Goal: Understand process/instructions: Learn how to perform a task or action

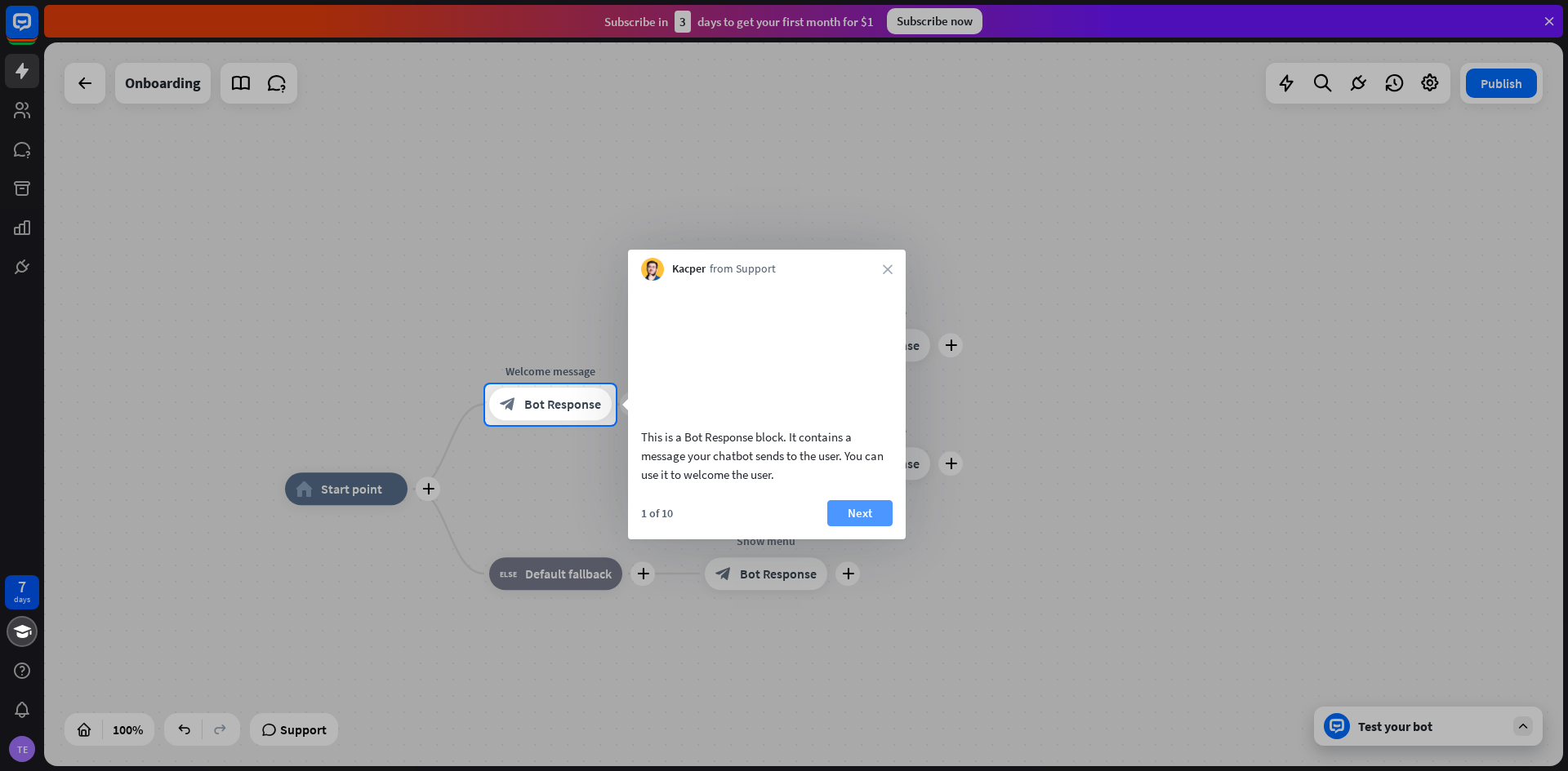
click at [844, 525] on button "Next" at bounding box center [860, 514] width 65 height 26
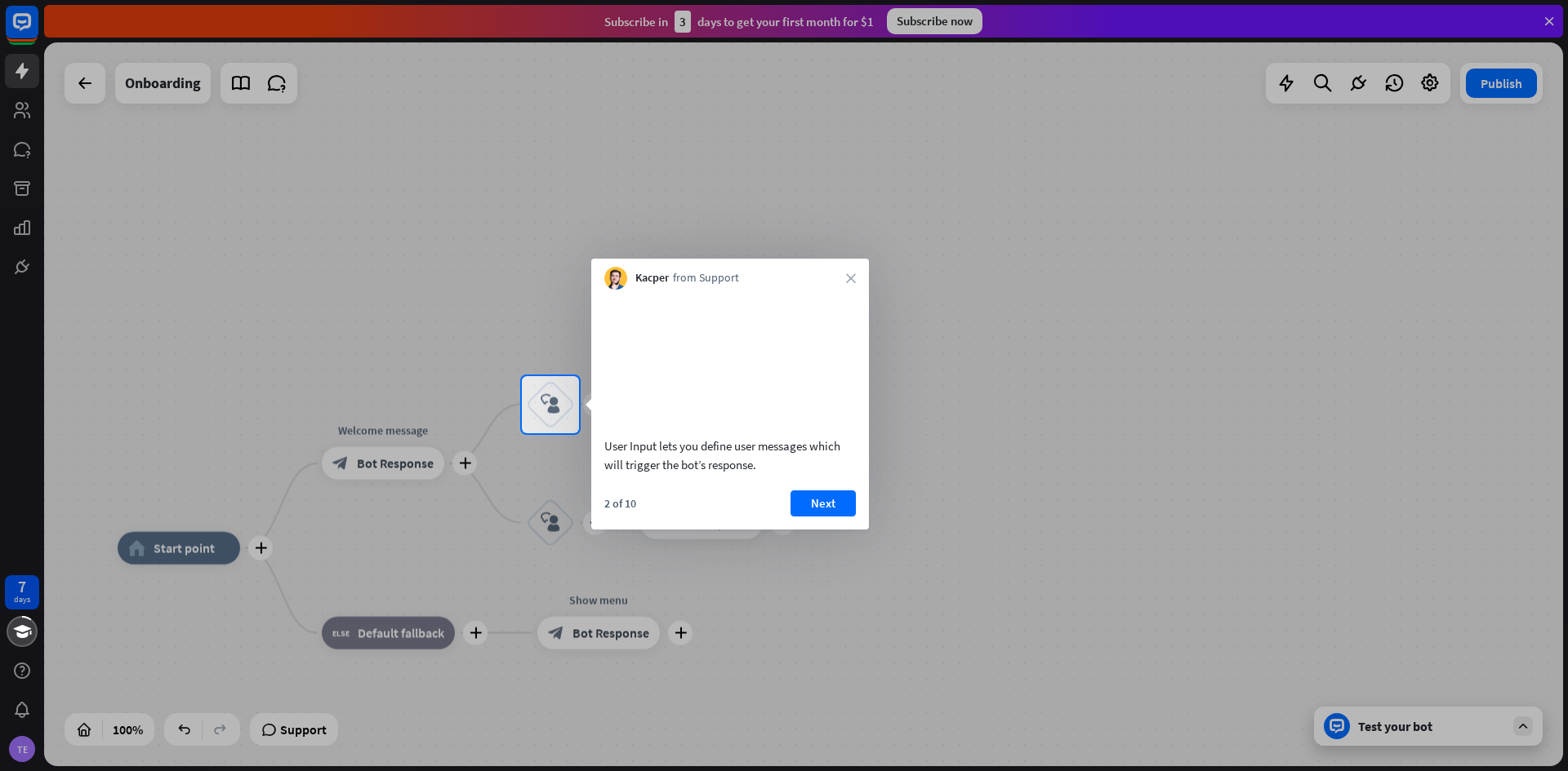
click at [844, 516] on button "Next" at bounding box center [824, 503] width 65 height 26
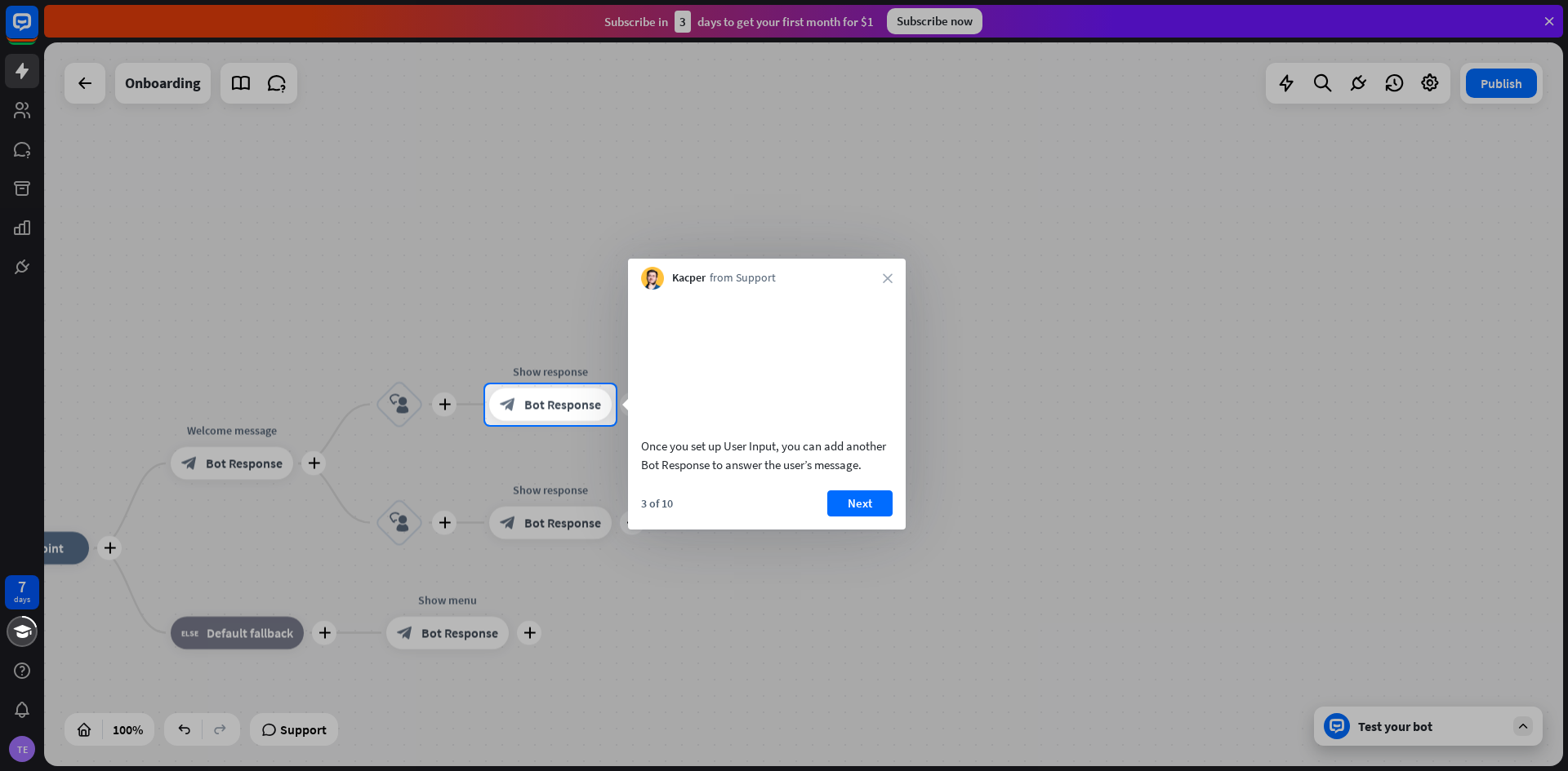
click at [844, 516] on button "Next" at bounding box center [860, 503] width 65 height 26
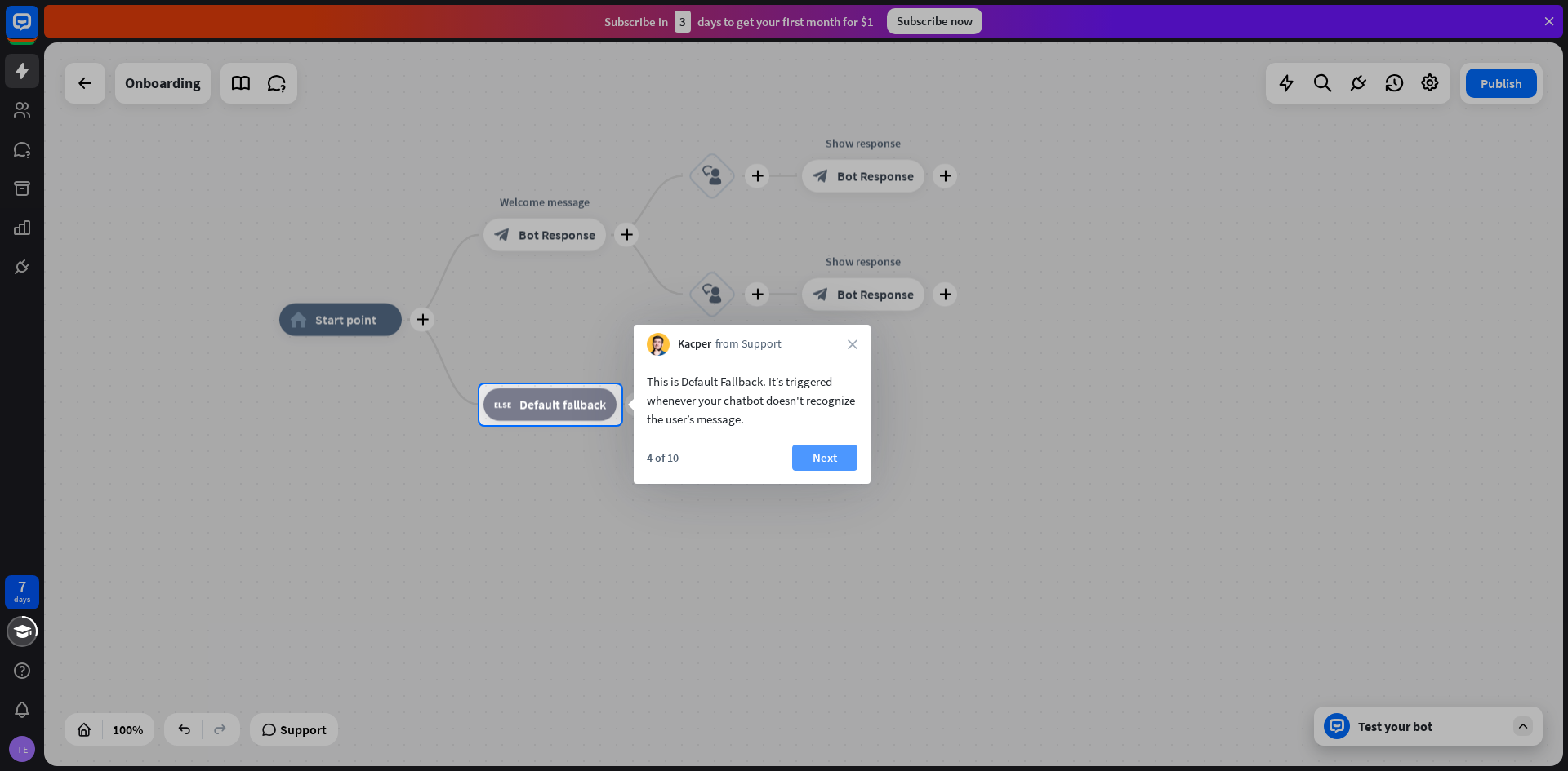
click at [835, 466] on button "Next" at bounding box center [824, 458] width 65 height 26
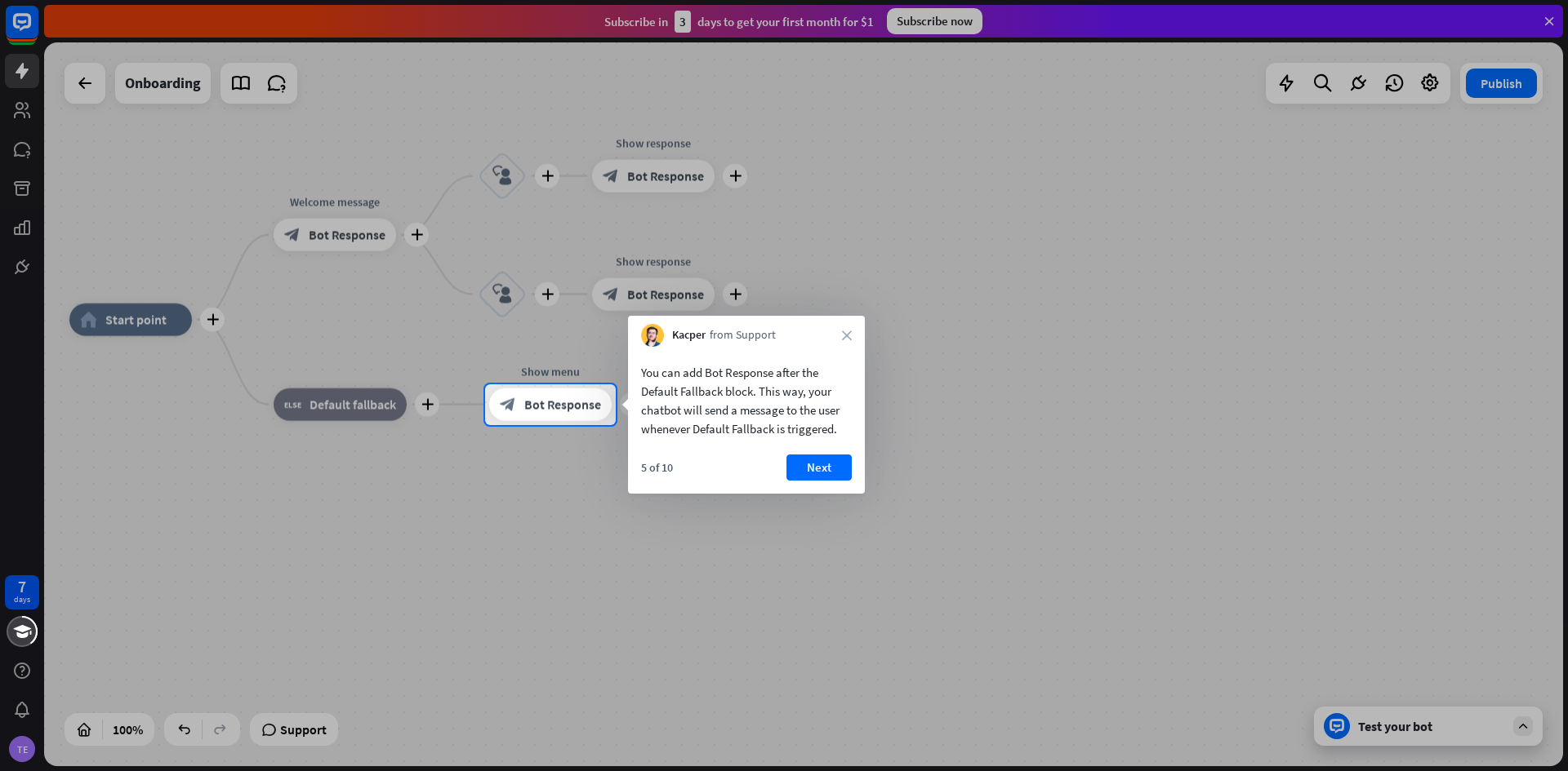
click at [835, 466] on button "Next" at bounding box center [819, 467] width 65 height 26
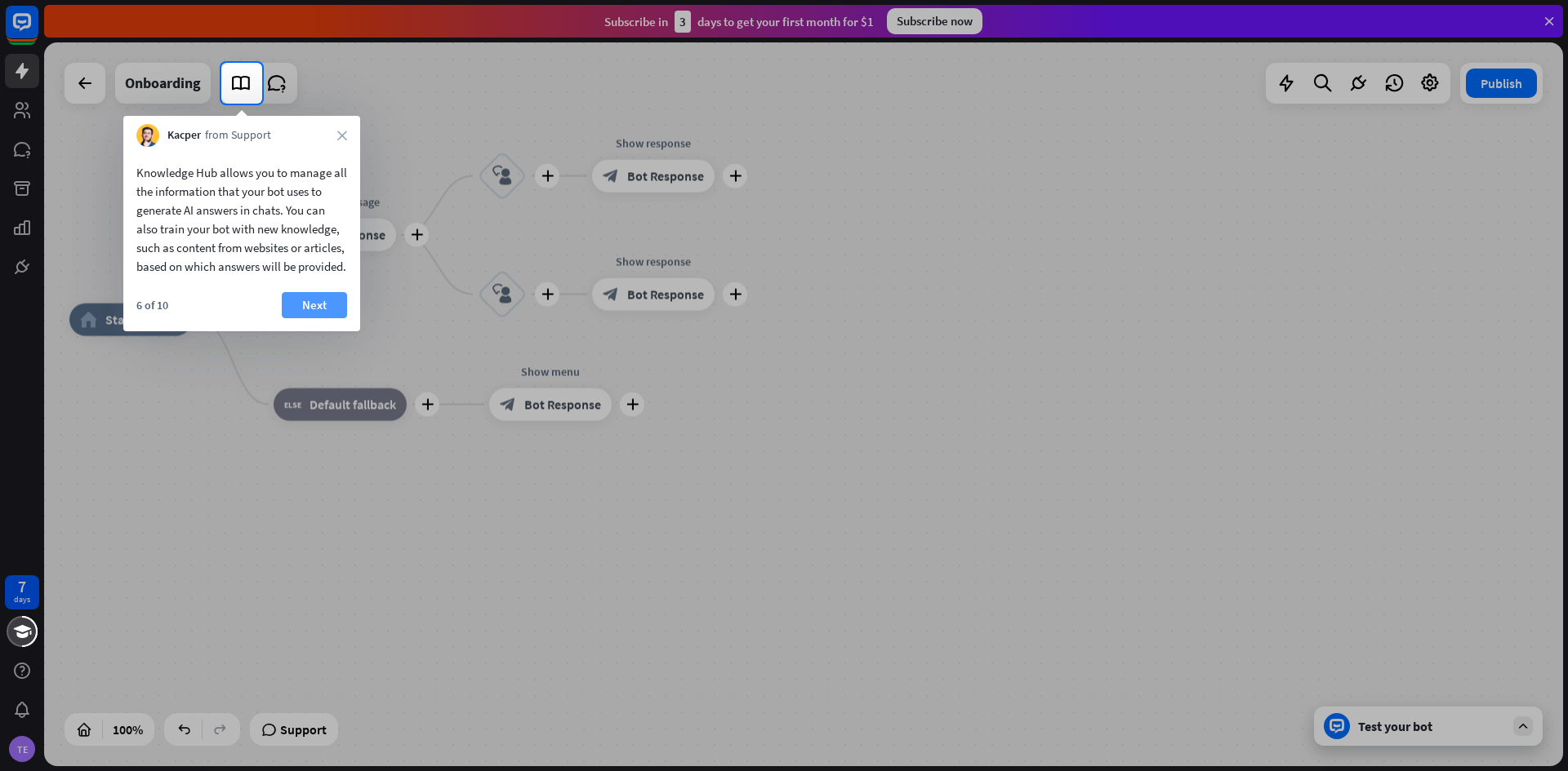
click at [313, 315] on button "Next" at bounding box center [314, 306] width 65 height 26
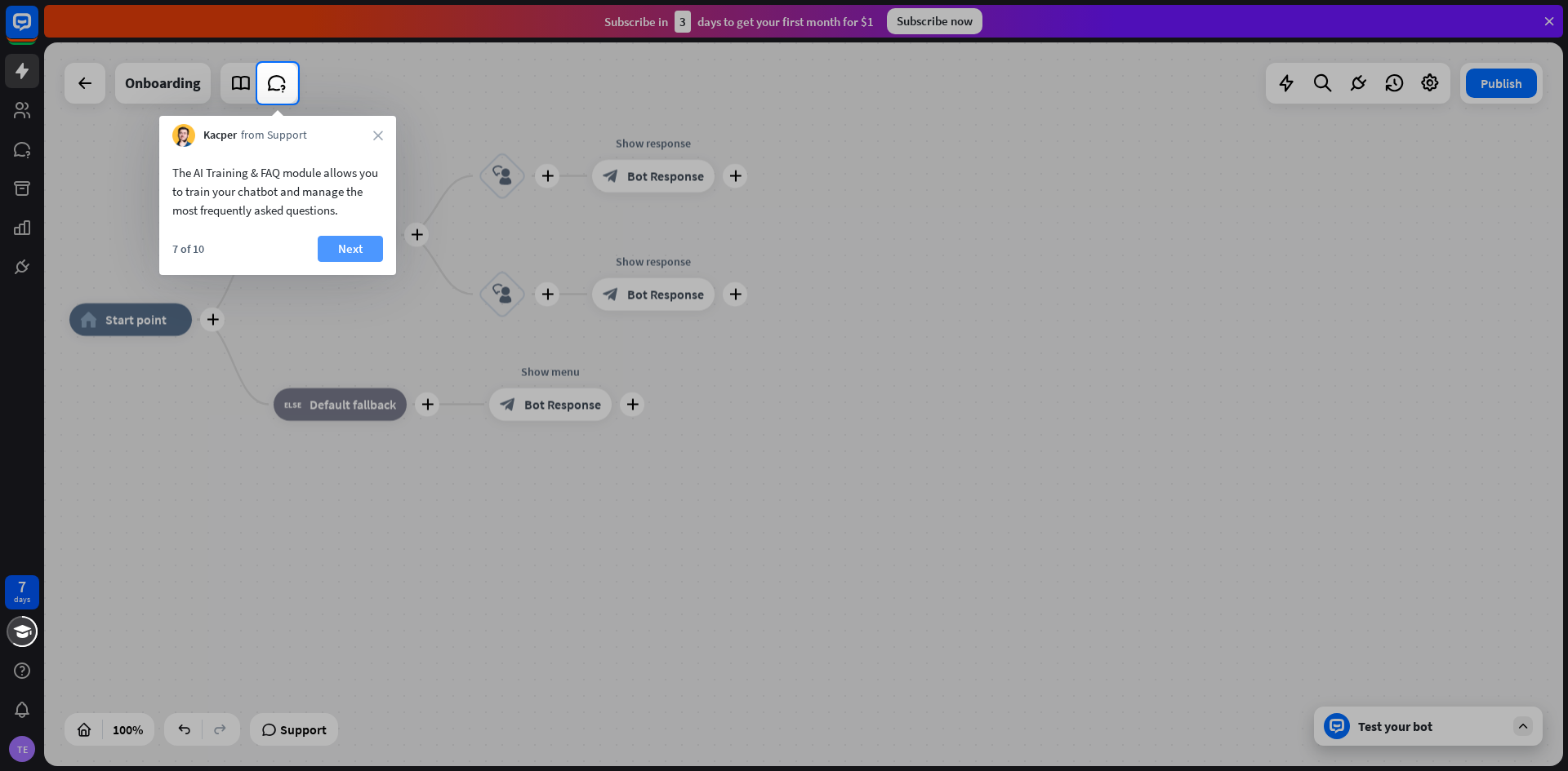
click at [358, 251] on button "Next" at bounding box center [350, 249] width 65 height 26
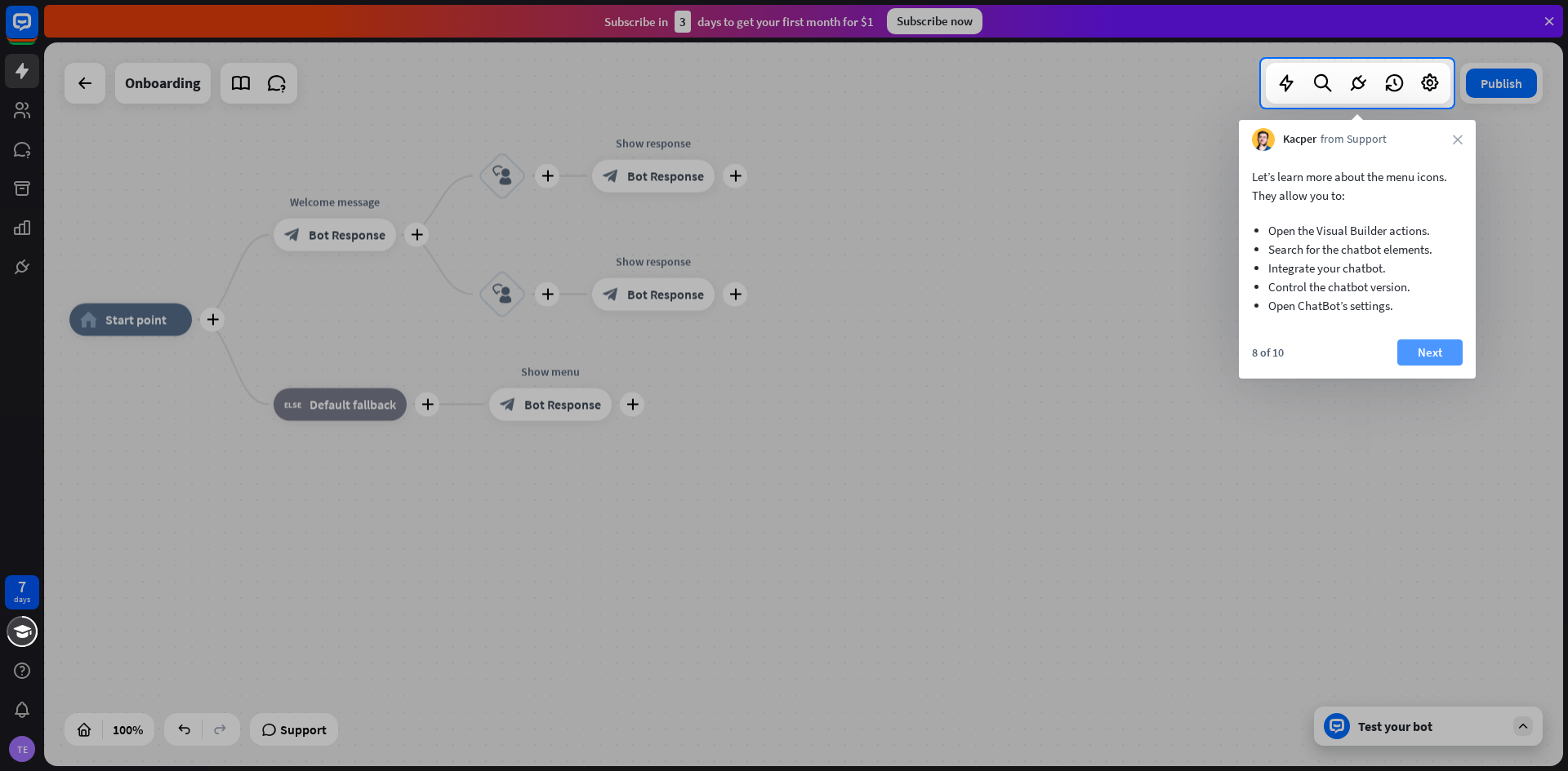
click at [1437, 358] on button "Next" at bounding box center [1430, 353] width 65 height 26
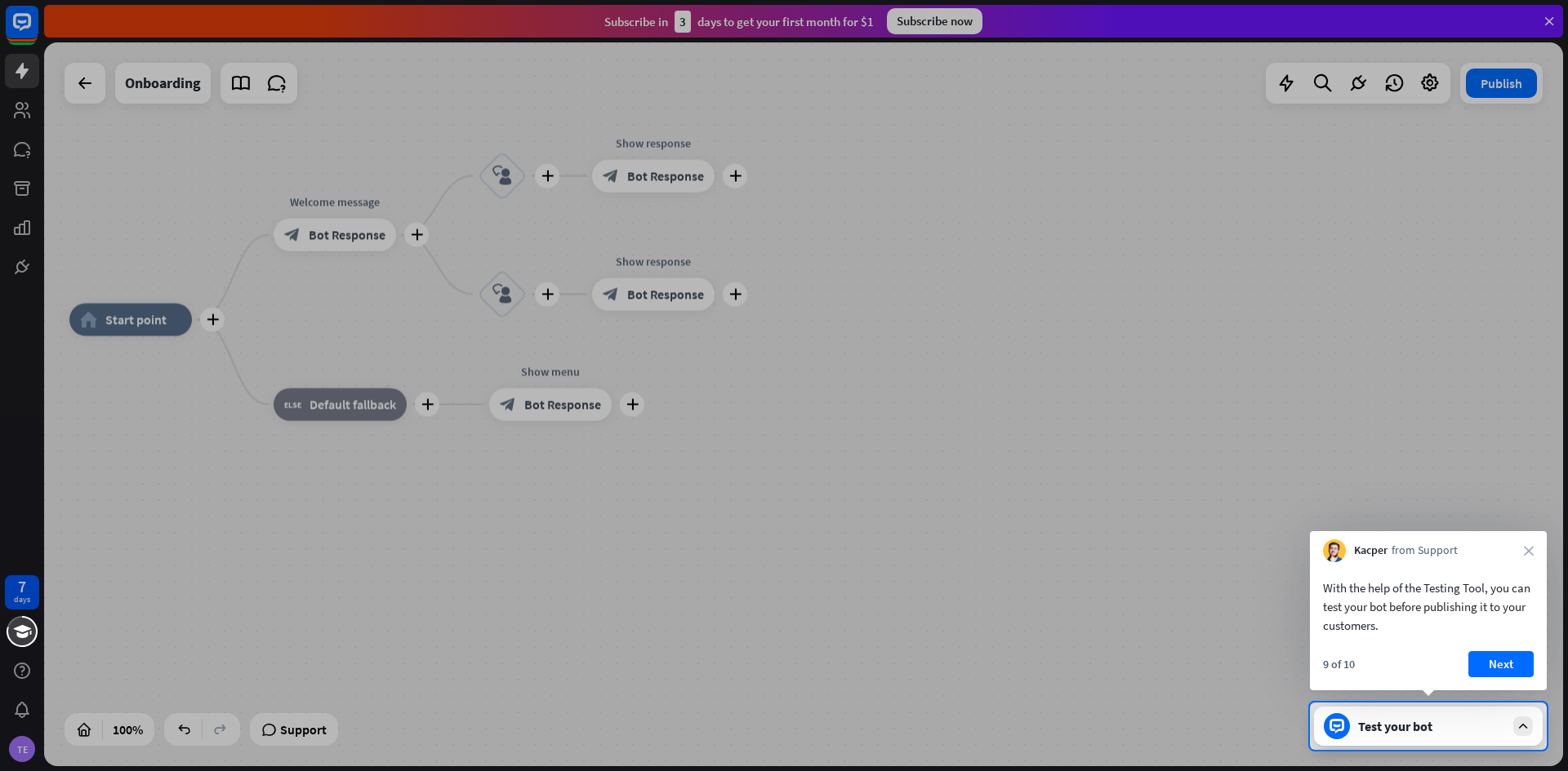
click at [1502, 679] on div "9 of 10 Next" at bounding box center [1429, 671] width 237 height 39
click at [1502, 673] on button "Next" at bounding box center [1501, 664] width 65 height 26
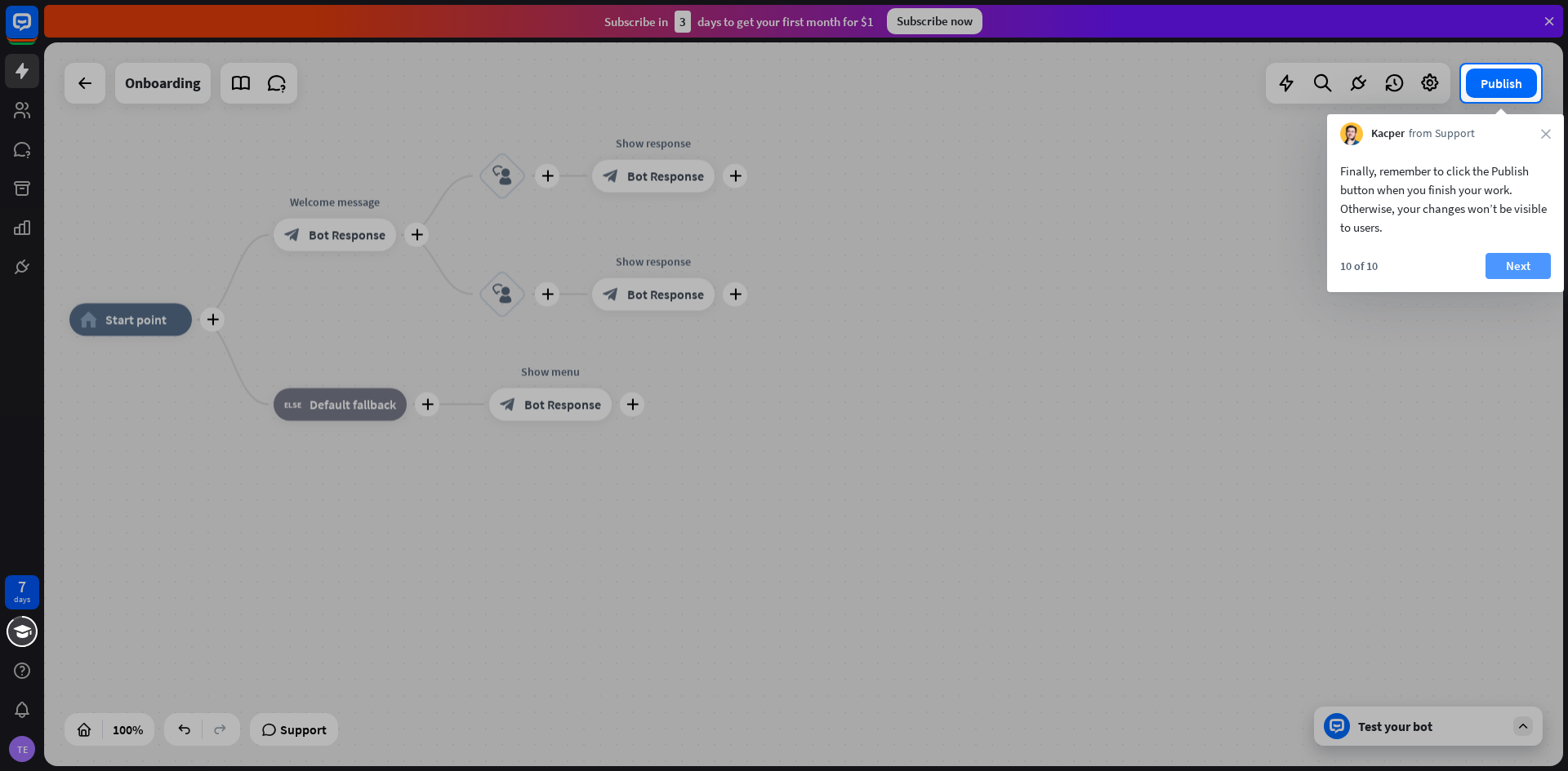
click at [1512, 270] on button "Next" at bounding box center [1518, 266] width 65 height 26
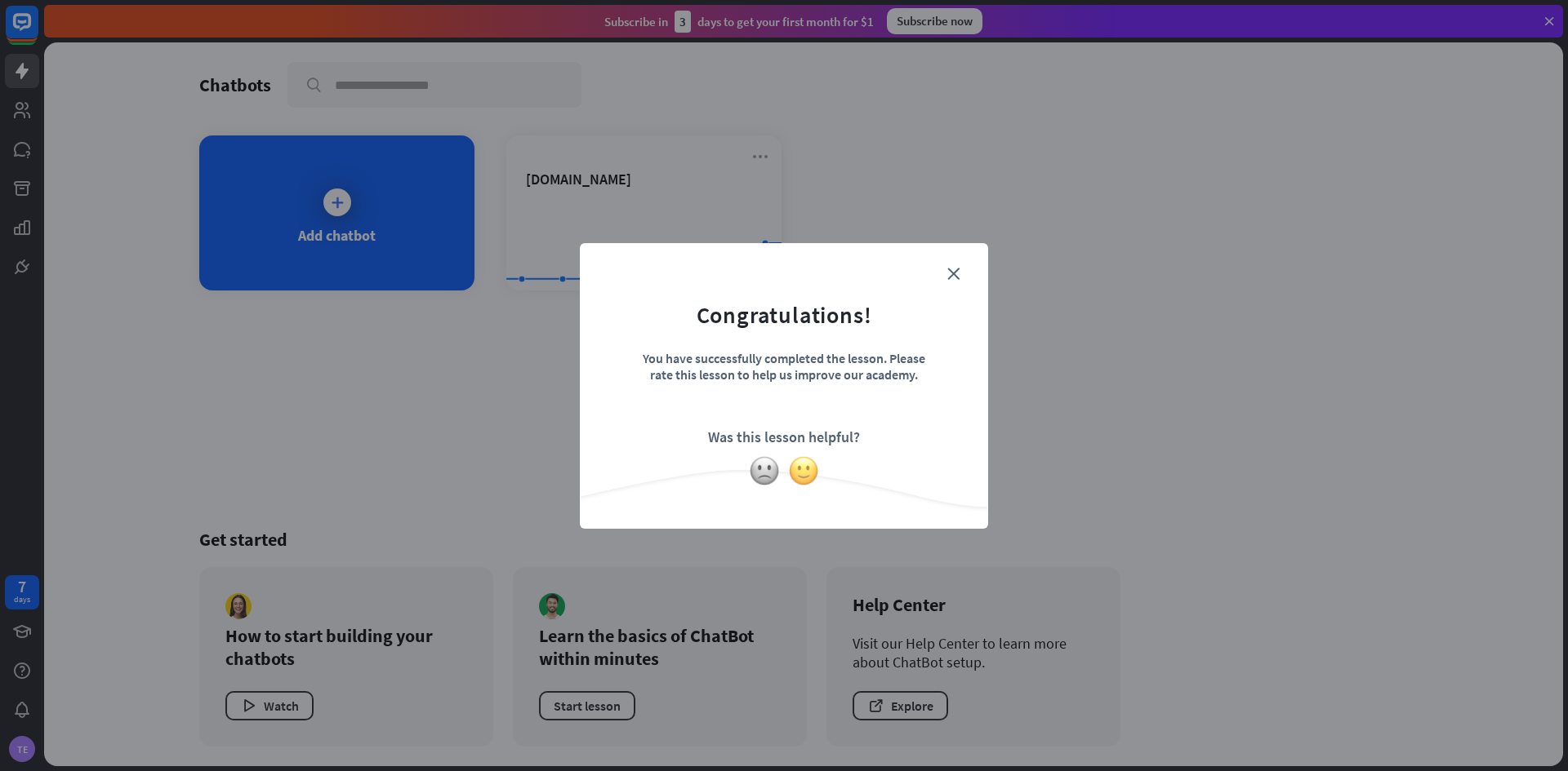
click at [793, 472] on img at bounding box center [803, 470] width 31 height 31
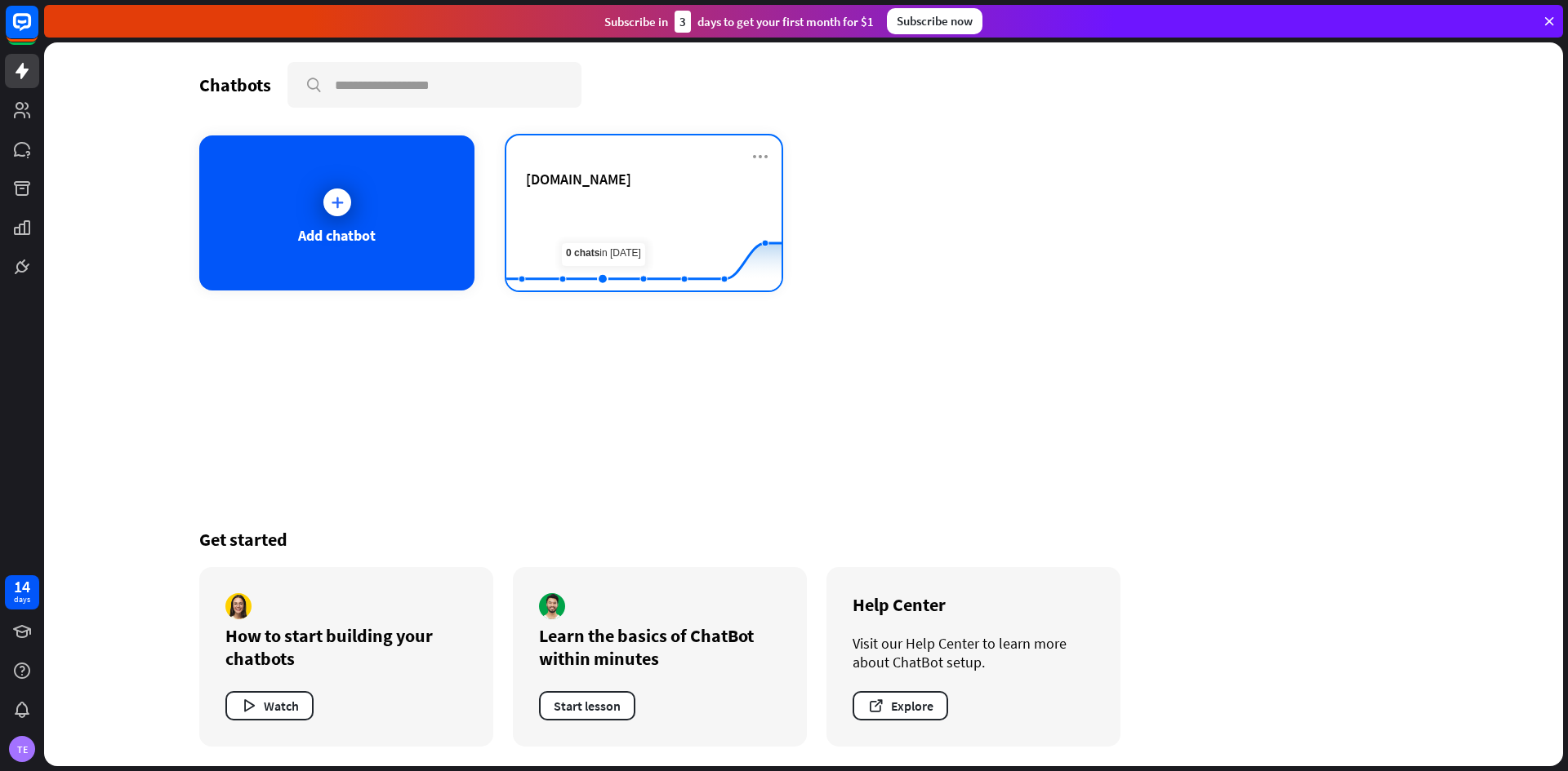
click at [595, 189] on span "[DOMAIN_NAME]" at bounding box center [578, 179] width 105 height 19
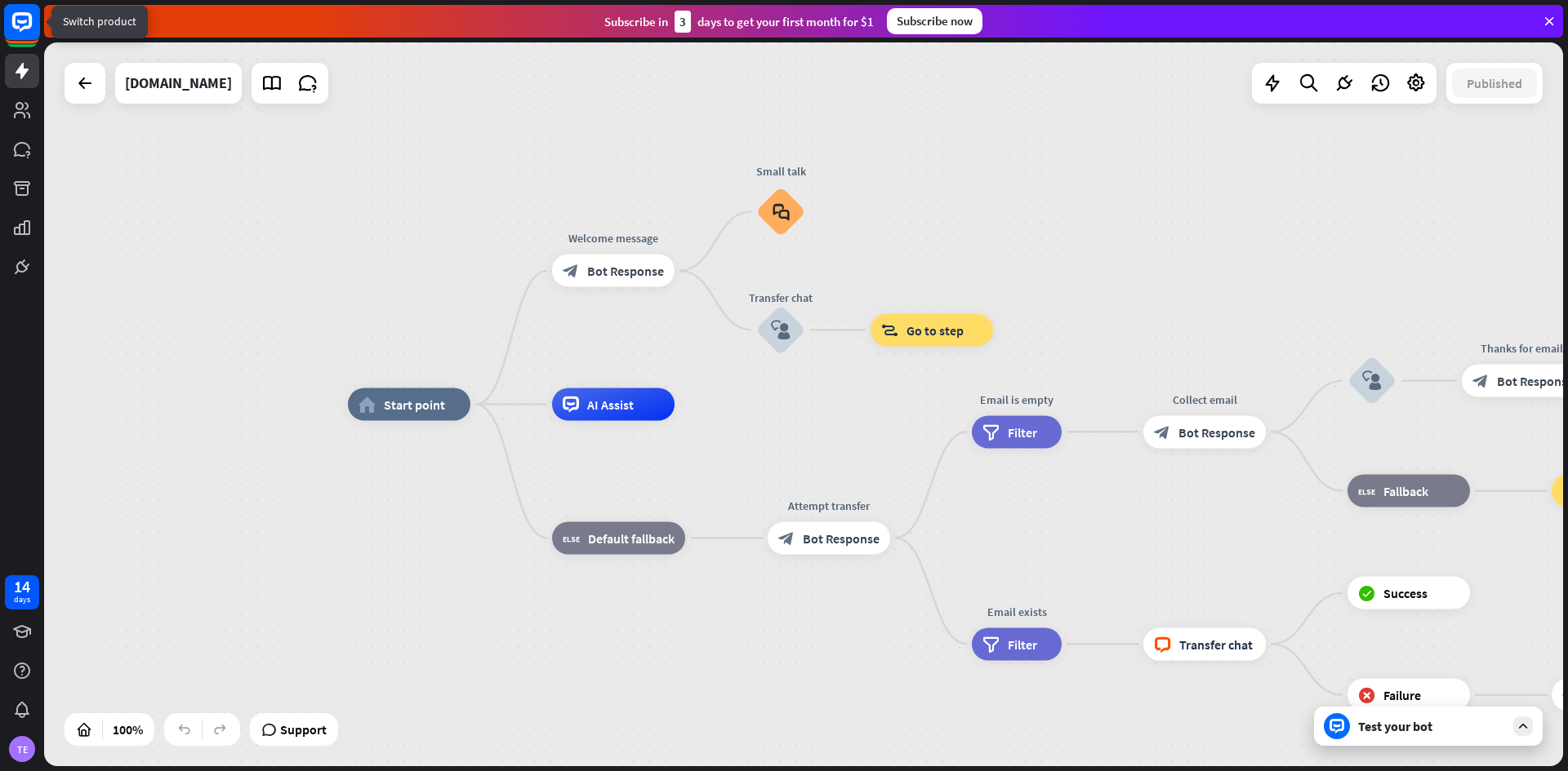
click at [10, 29] on rect at bounding box center [21, 21] width 36 height 36
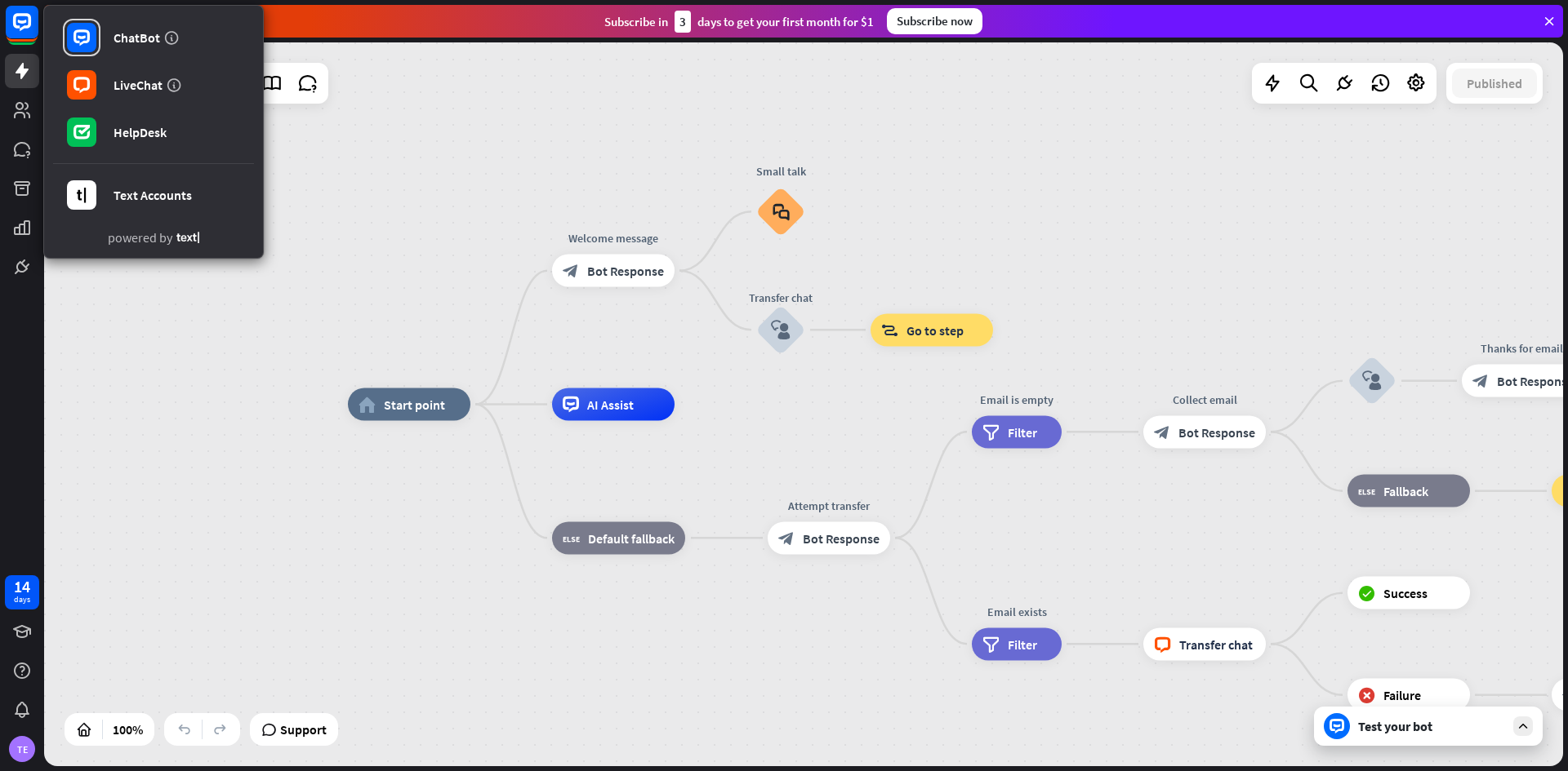
click at [485, 234] on div "home_2 Start point Welcome message block_bot_response Bot Response Small talk b…" at bounding box center [803, 404] width 1519 height 724
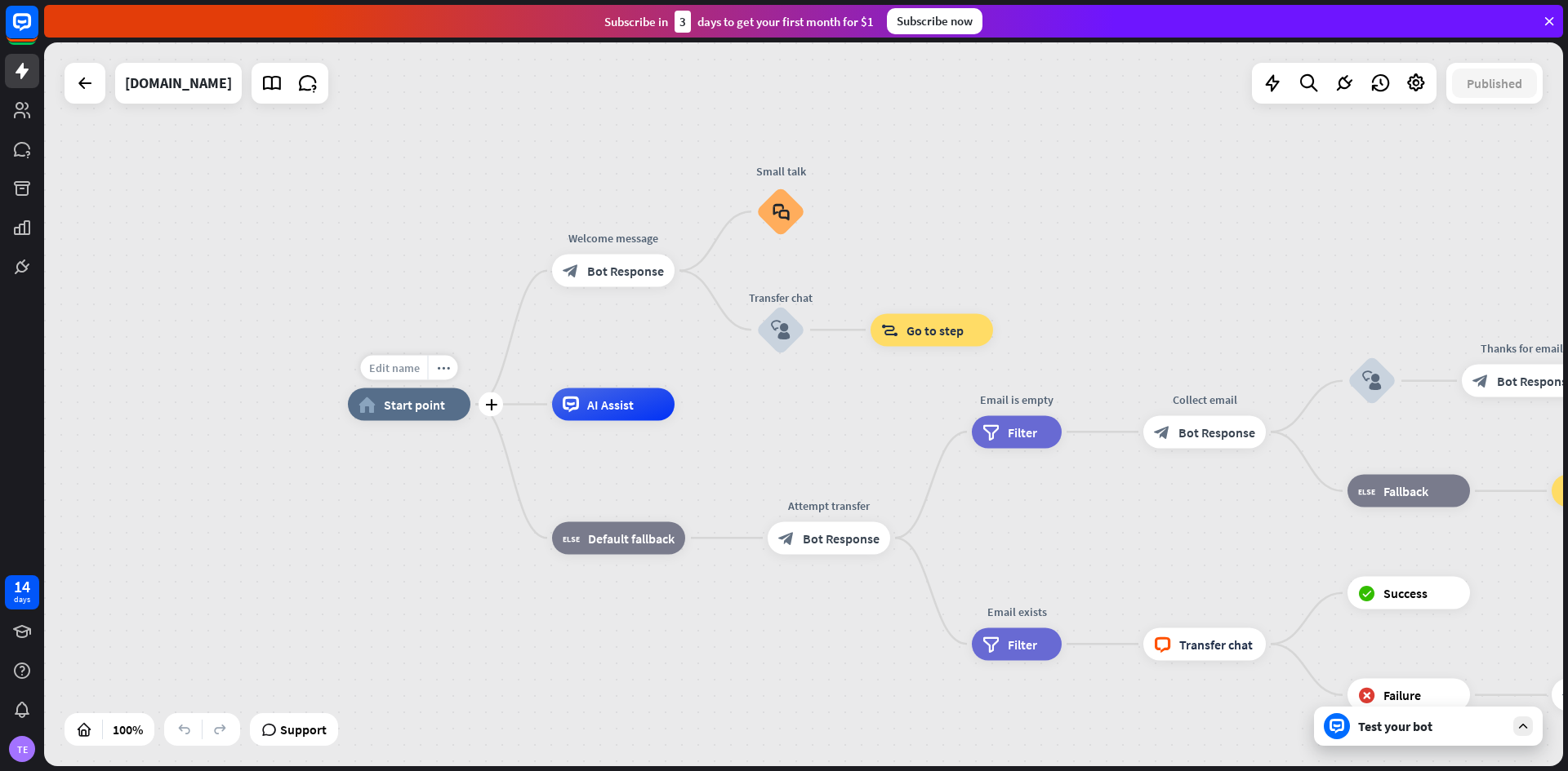
click at [402, 370] on span "Edit name" at bounding box center [394, 368] width 50 height 15
click at [373, 276] on div "home_2 Start point Welcome message block_bot_response Bot Response Small talk b…" at bounding box center [803, 404] width 1519 height 724
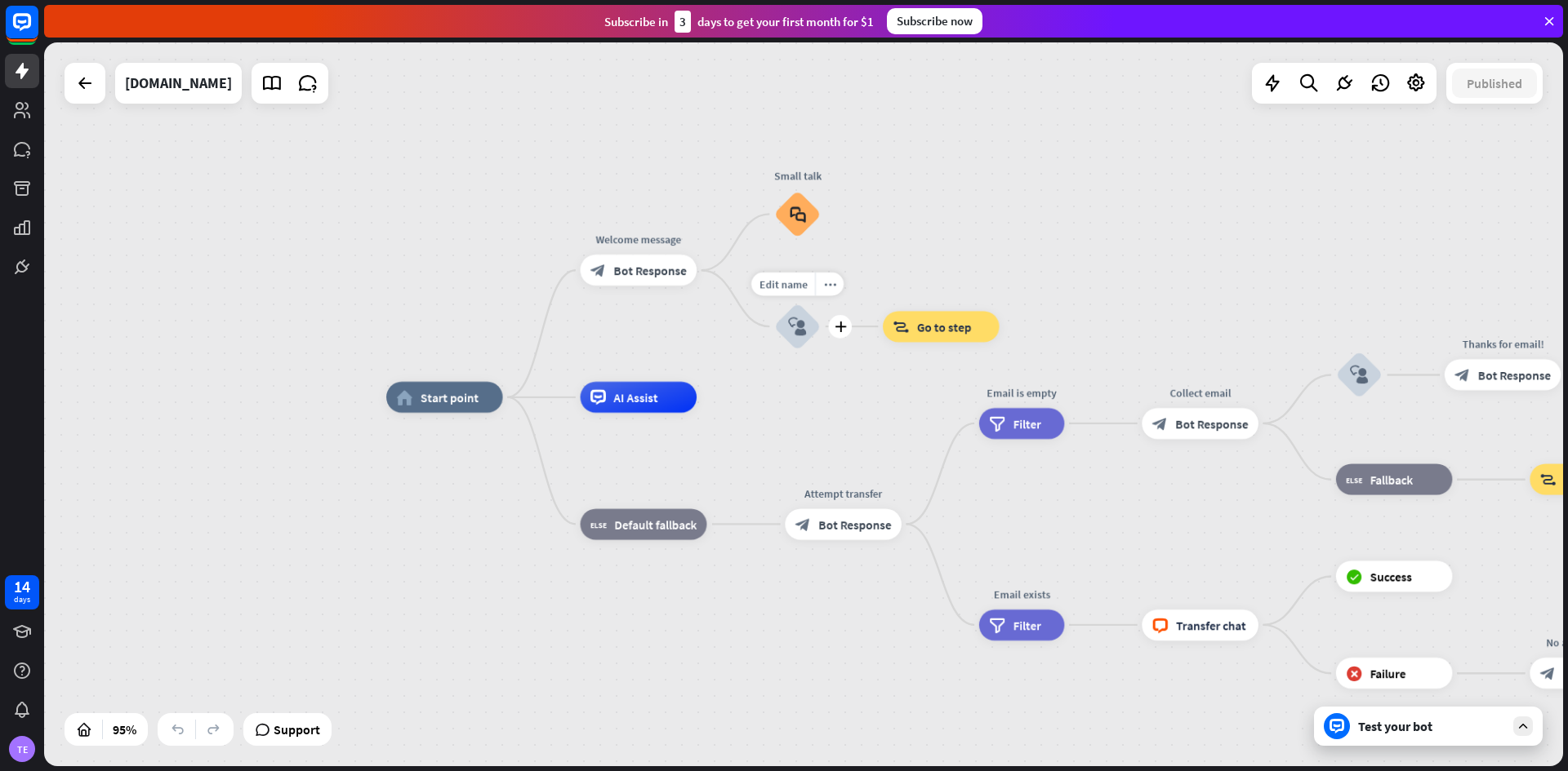
click at [787, 335] on div "block_user_input" at bounding box center [797, 327] width 46 height 46
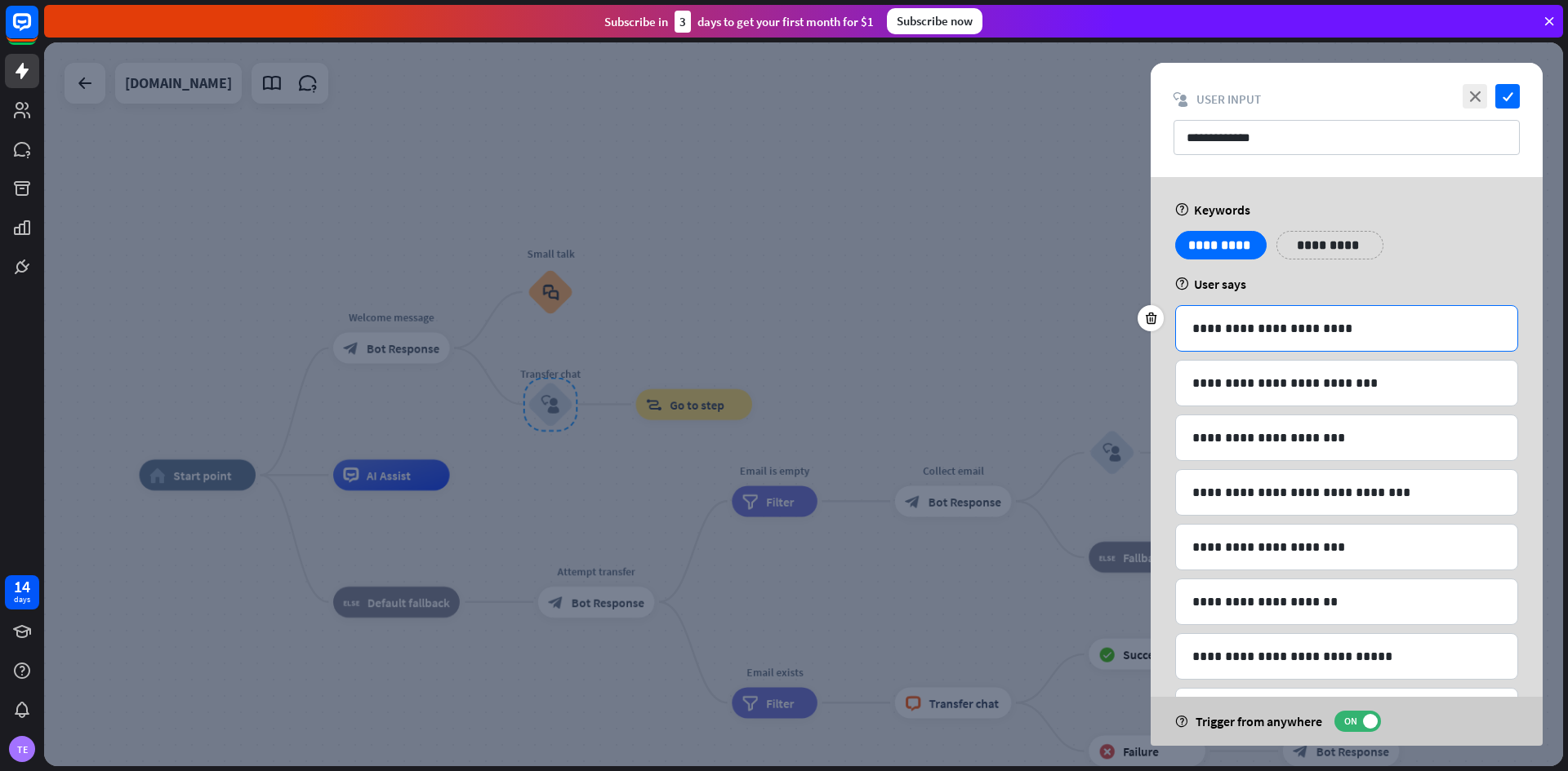
click at [1267, 333] on p "**********" at bounding box center [1347, 329] width 309 height 20
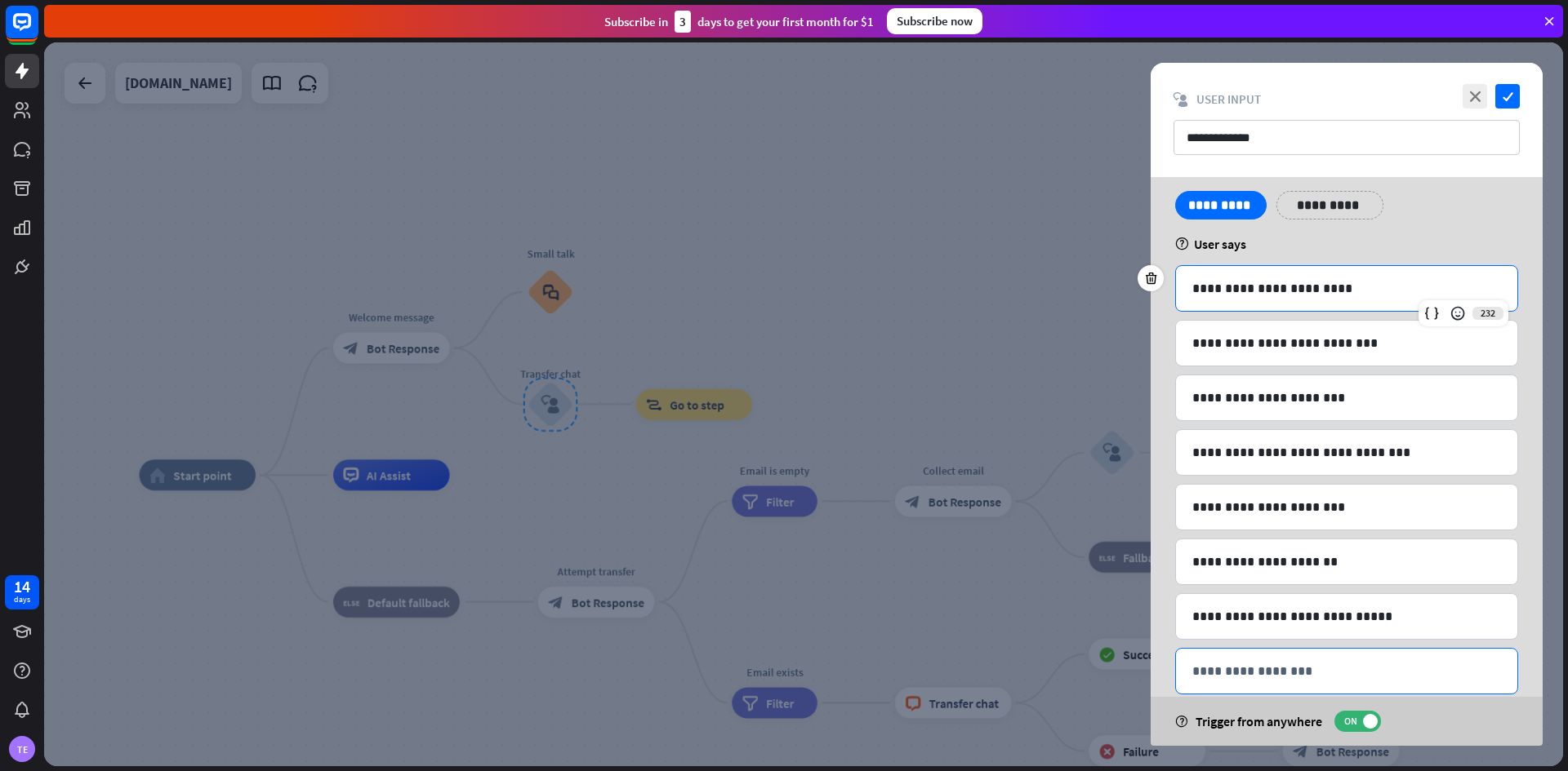
scroll to position [71, 0]
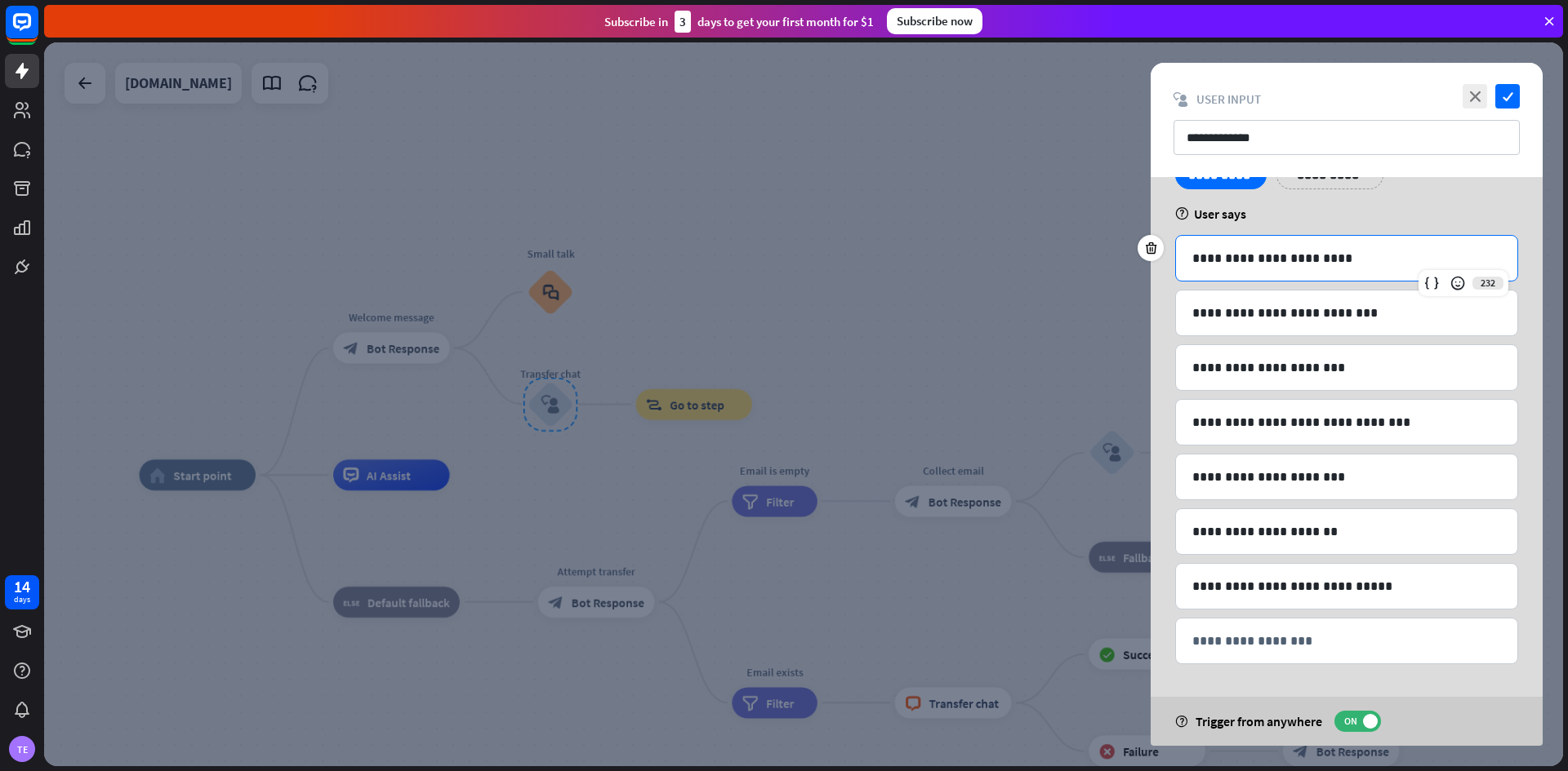
click at [777, 313] on div at bounding box center [803, 404] width 1519 height 724
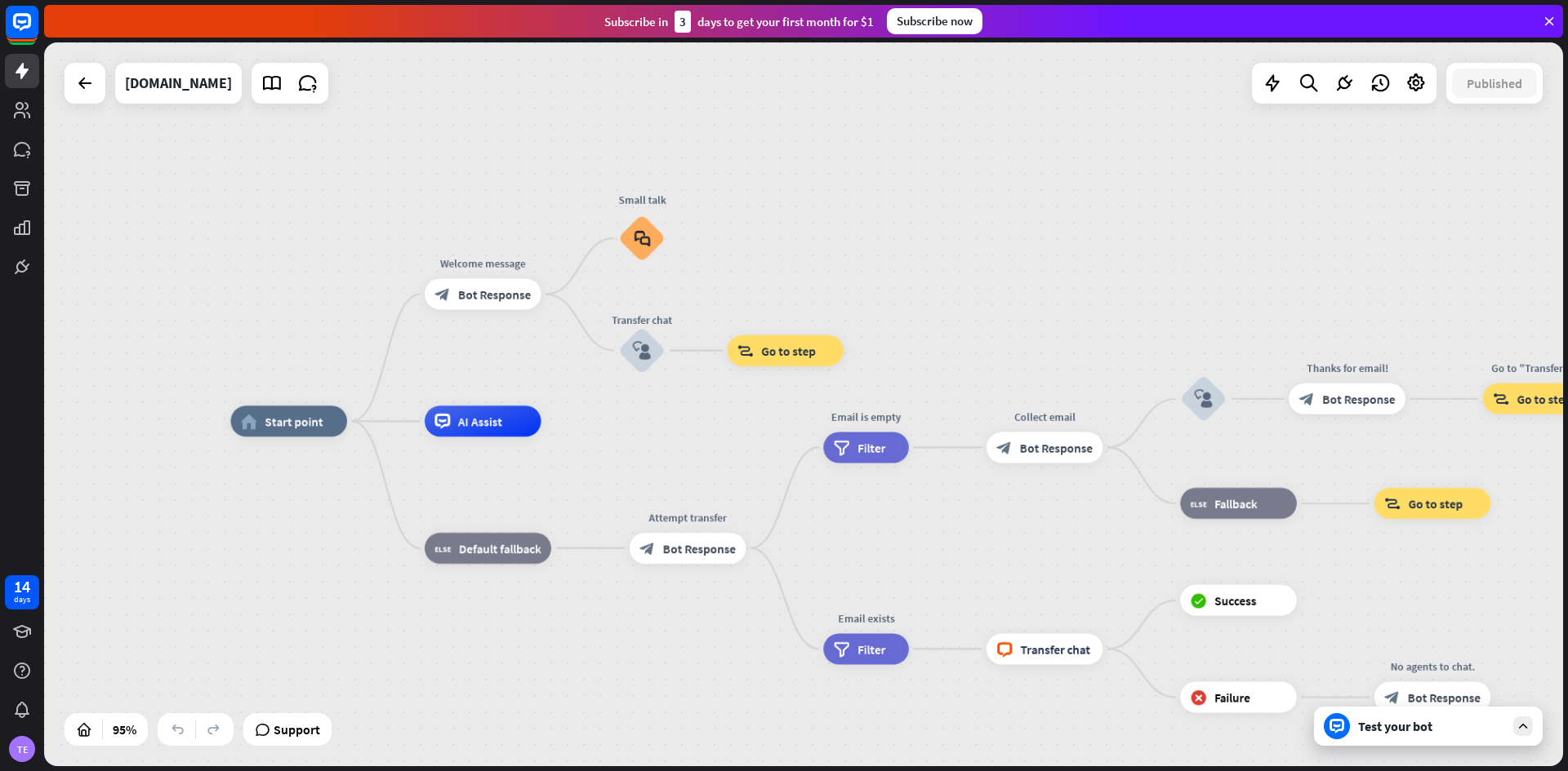
drag, startPoint x: 372, startPoint y: 273, endPoint x: 455, endPoint y: 218, distance: 99.6
click at [455, 218] on div "home_2 Start point Welcome message block_bot_response Bot Response Small talk b…" at bounding box center [803, 404] width 1519 height 724
click at [491, 307] on div "block_bot_response Bot Response" at bounding box center [483, 294] width 117 height 31
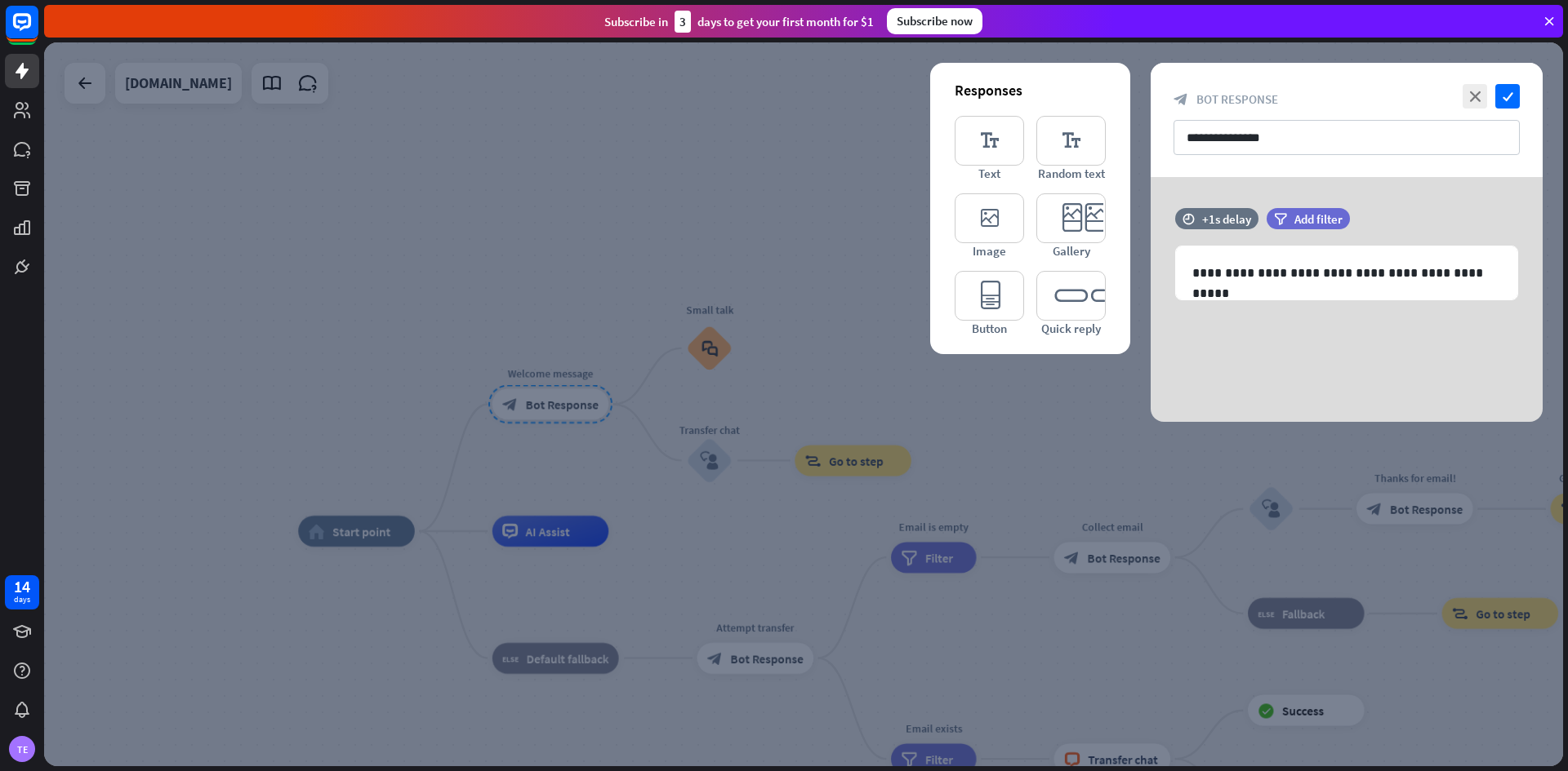
click at [637, 260] on div at bounding box center [803, 404] width 1519 height 724
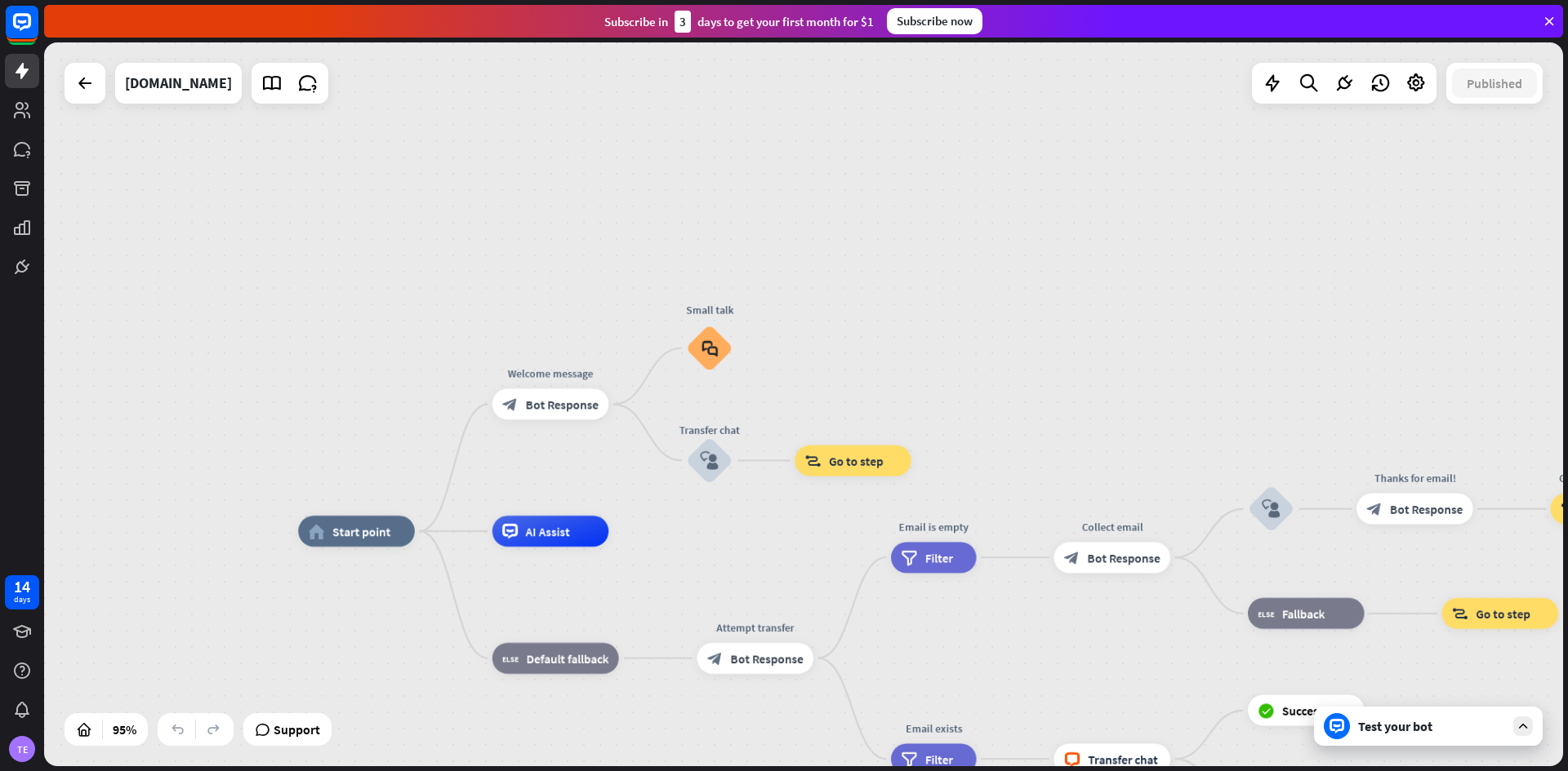
click at [1379, 723] on div "Test your bot" at bounding box center [1431, 726] width 147 height 17
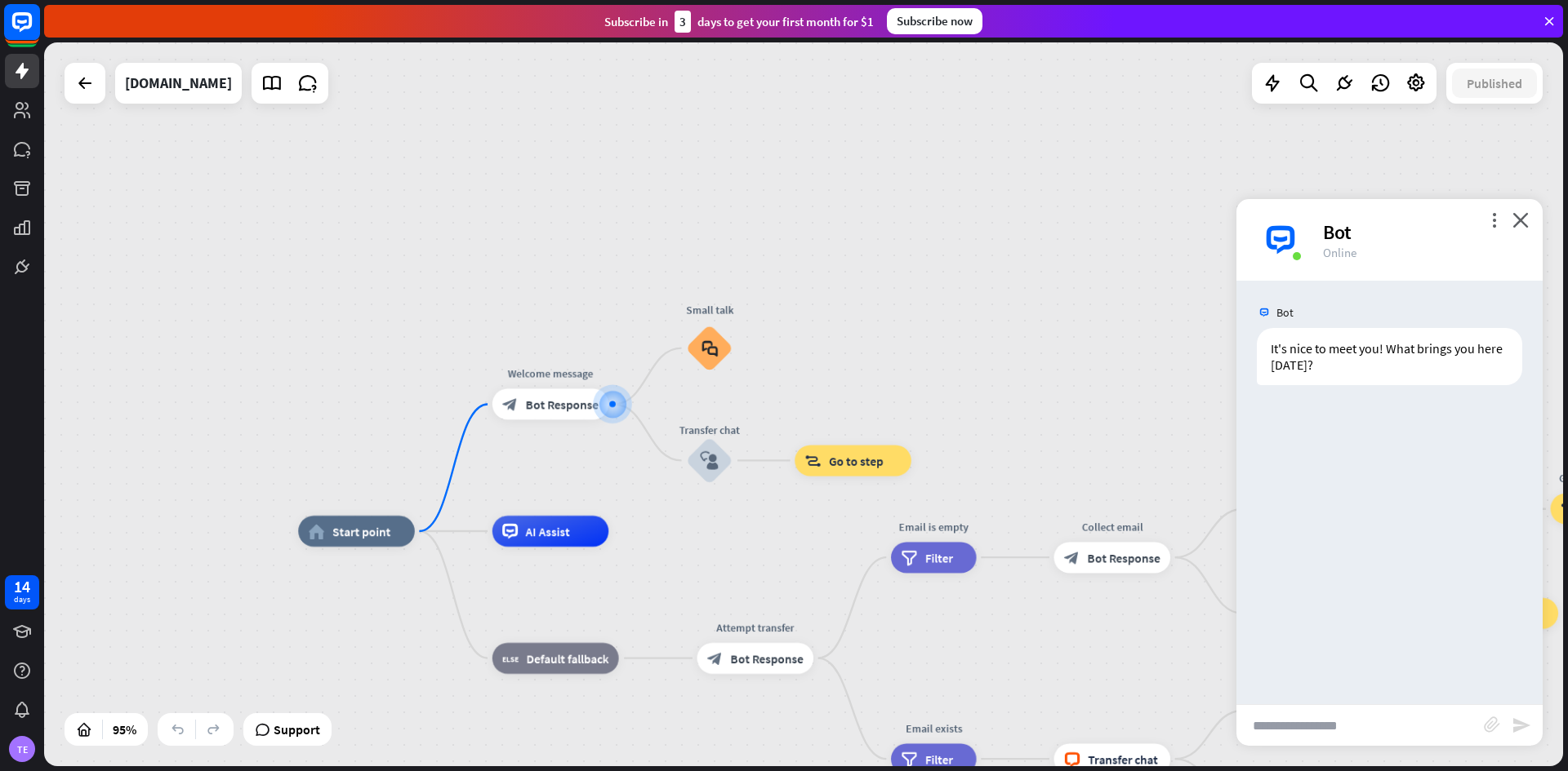
click at [30, 31] on rect at bounding box center [21, 21] width 36 height 36
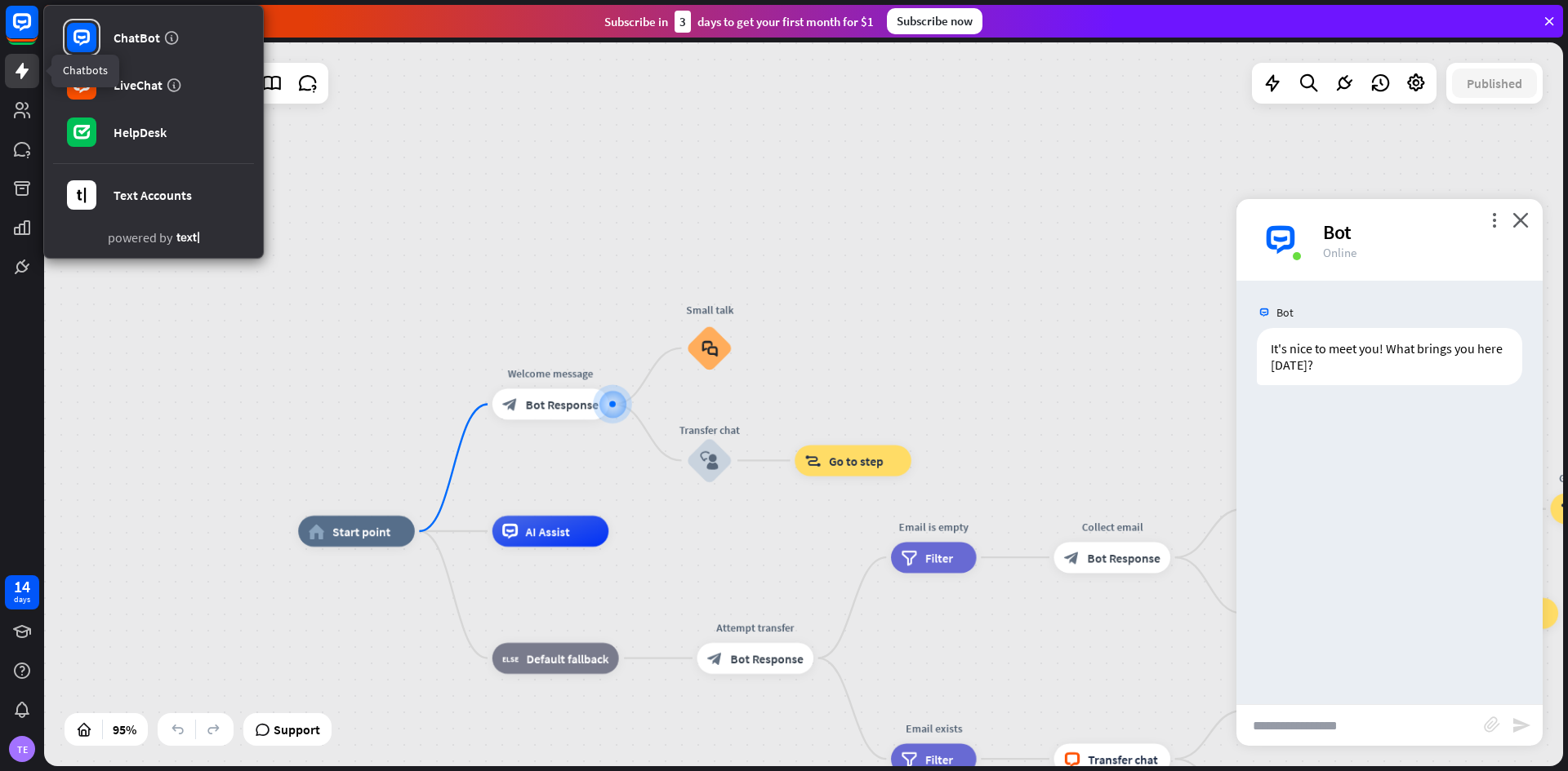
click at [29, 71] on icon at bounding box center [21, 71] width 20 height 20
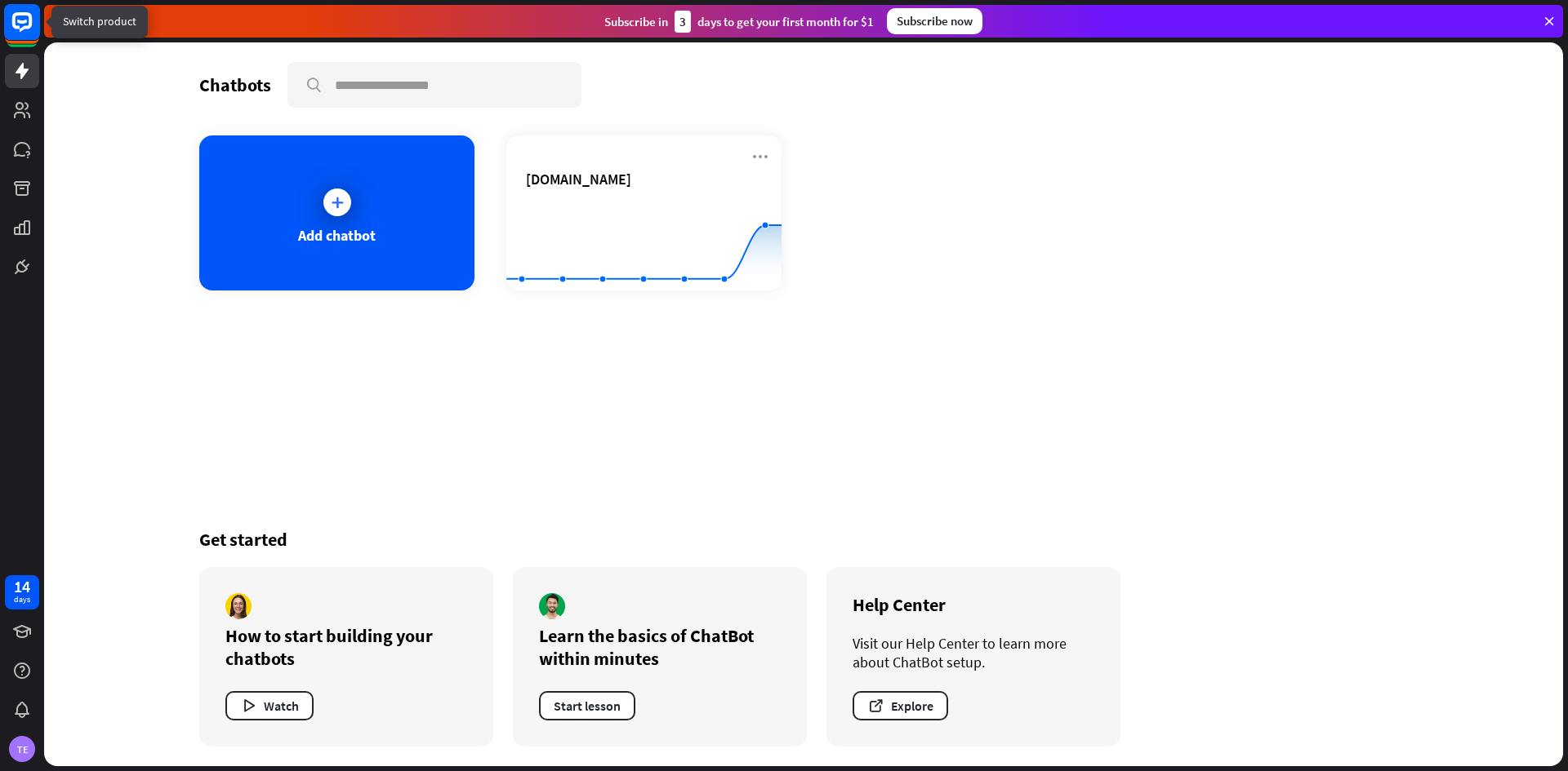
click at [23, 22] on icon at bounding box center [21, 21] width 10 height 4
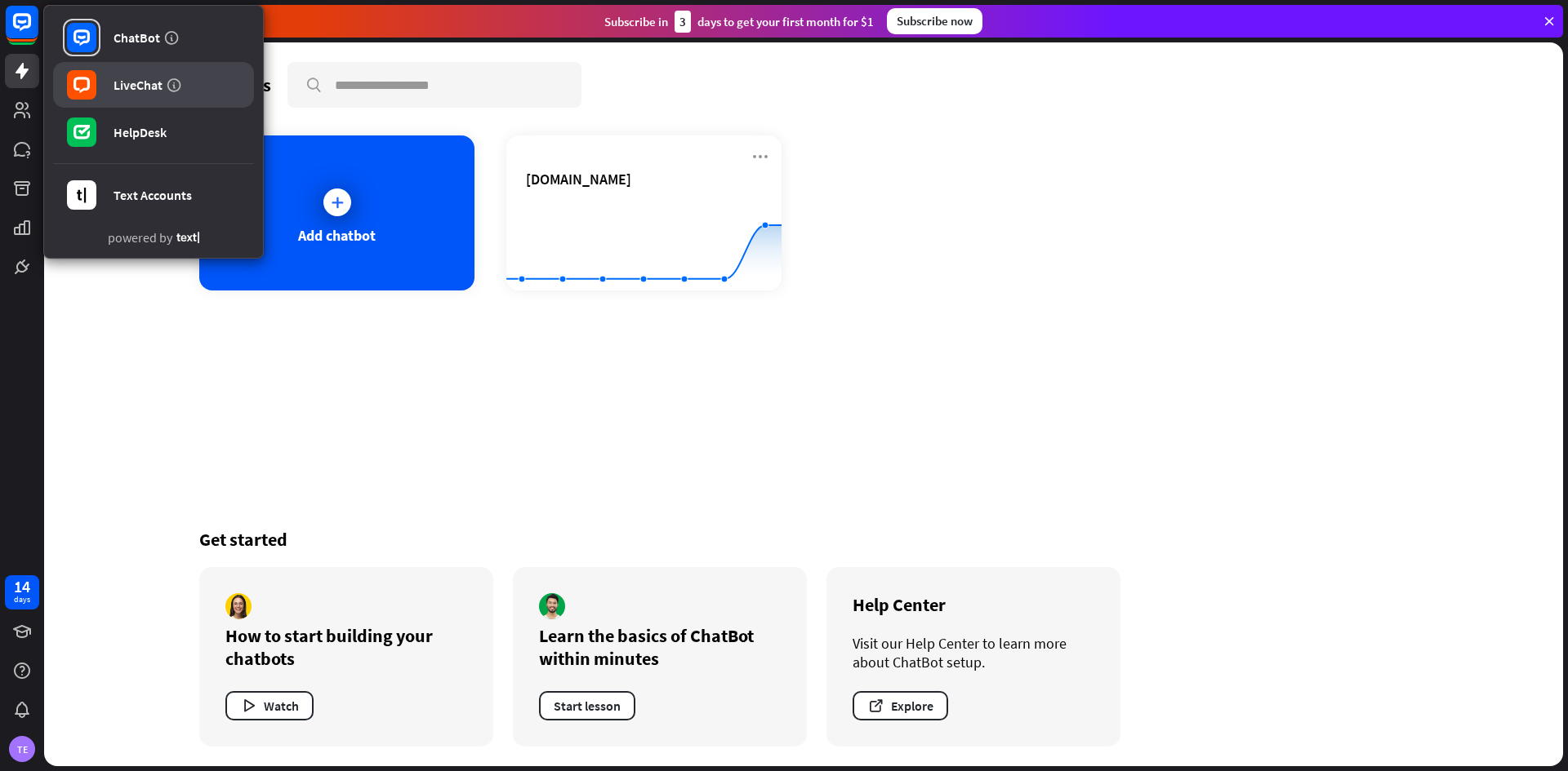
click at [154, 71] on link "LiveChat" at bounding box center [153, 85] width 201 height 46
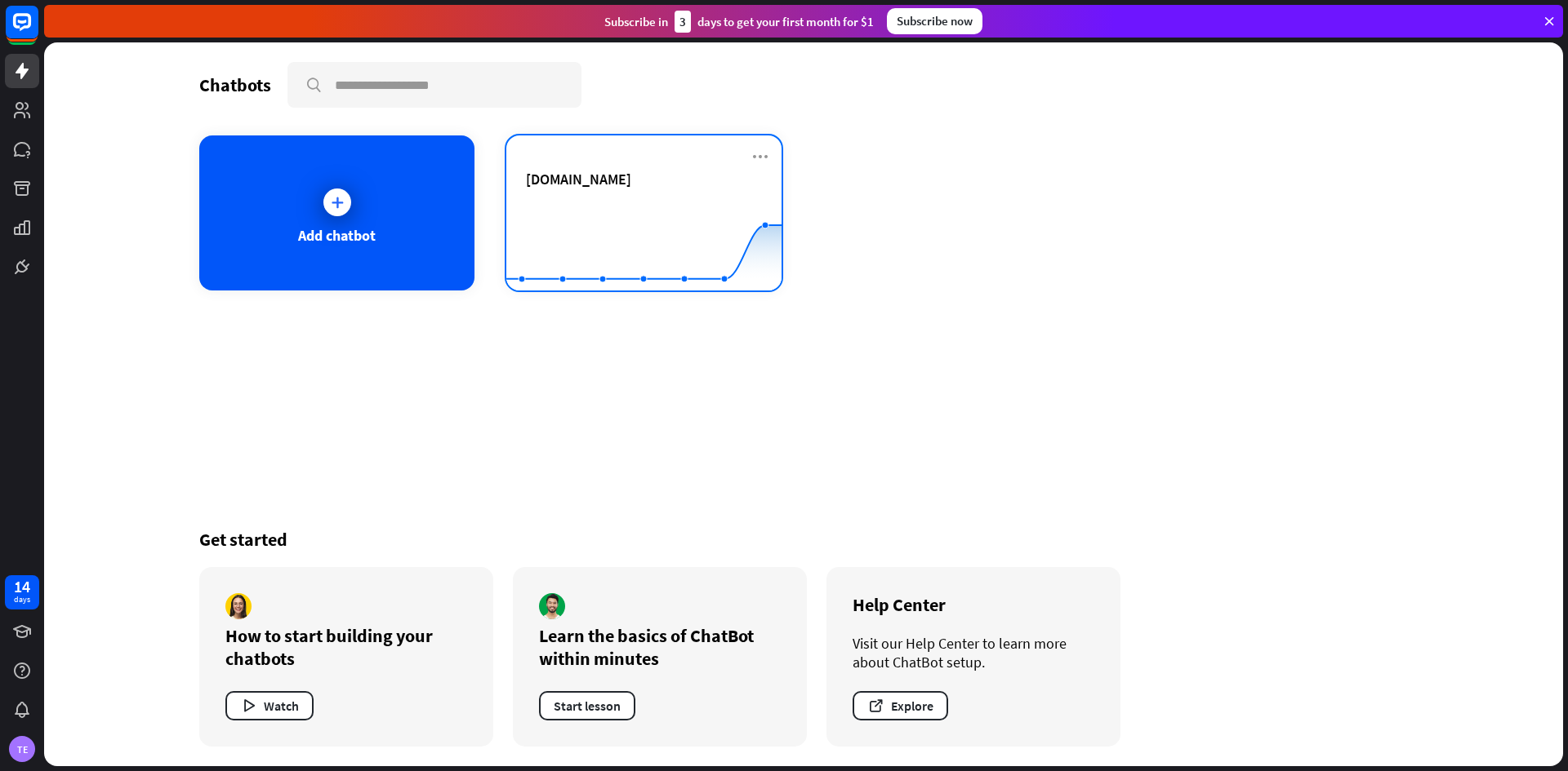
click at [771, 157] on div "[DOMAIN_NAME] Created with Highcharts 10.1.0 0 2 4" at bounding box center [644, 213] width 275 height 155
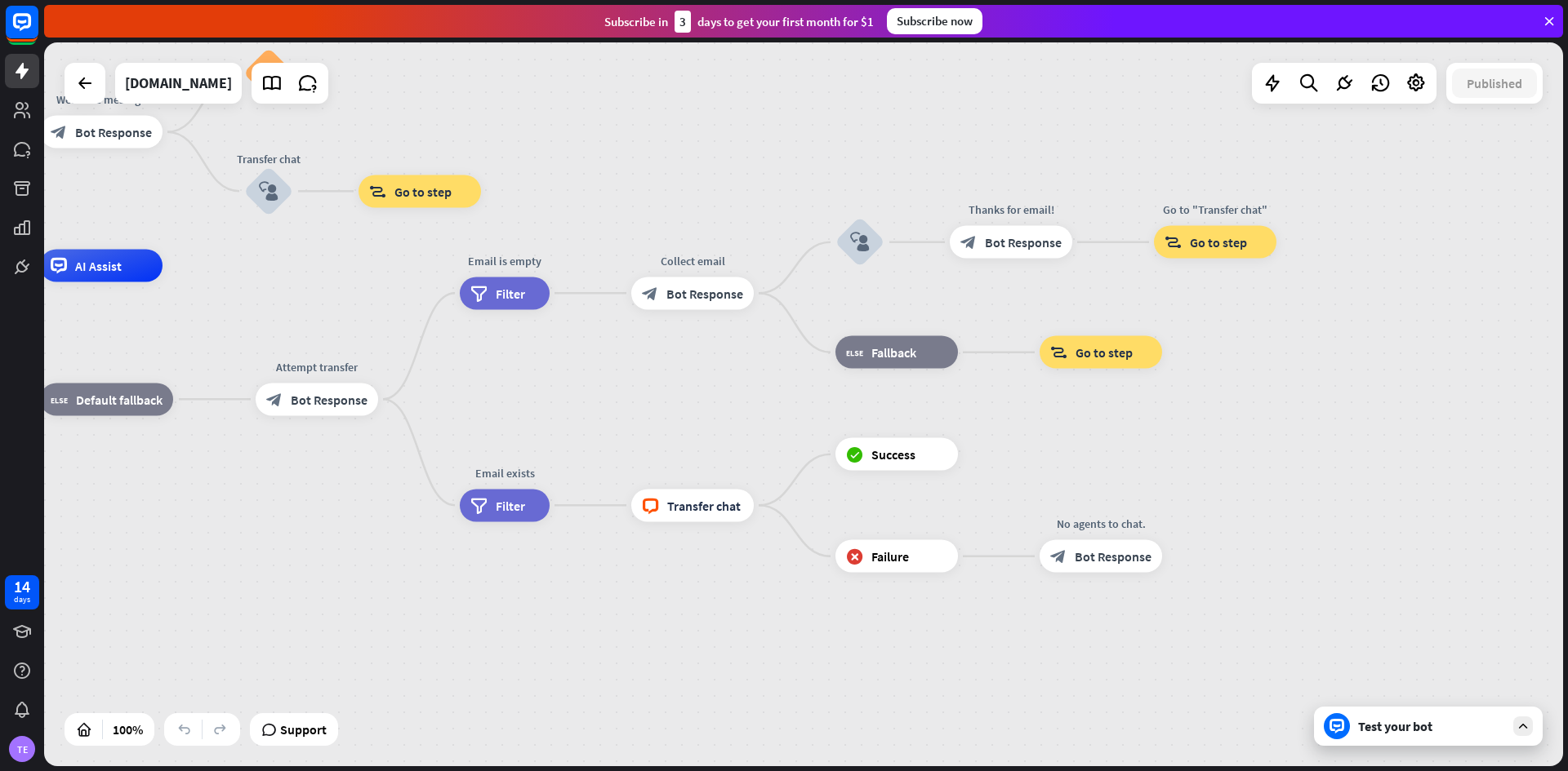
drag, startPoint x: 1303, startPoint y: 237, endPoint x: 791, endPoint y: 98, distance: 530.5
click at [791, 98] on div "home_2 Start point Welcome message block_bot_response Bot Response Small talk b…" at bounding box center [803, 404] width 1519 height 724
click at [312, 738] on span "Support" at bounding box center [303, 730] width 46 height 26
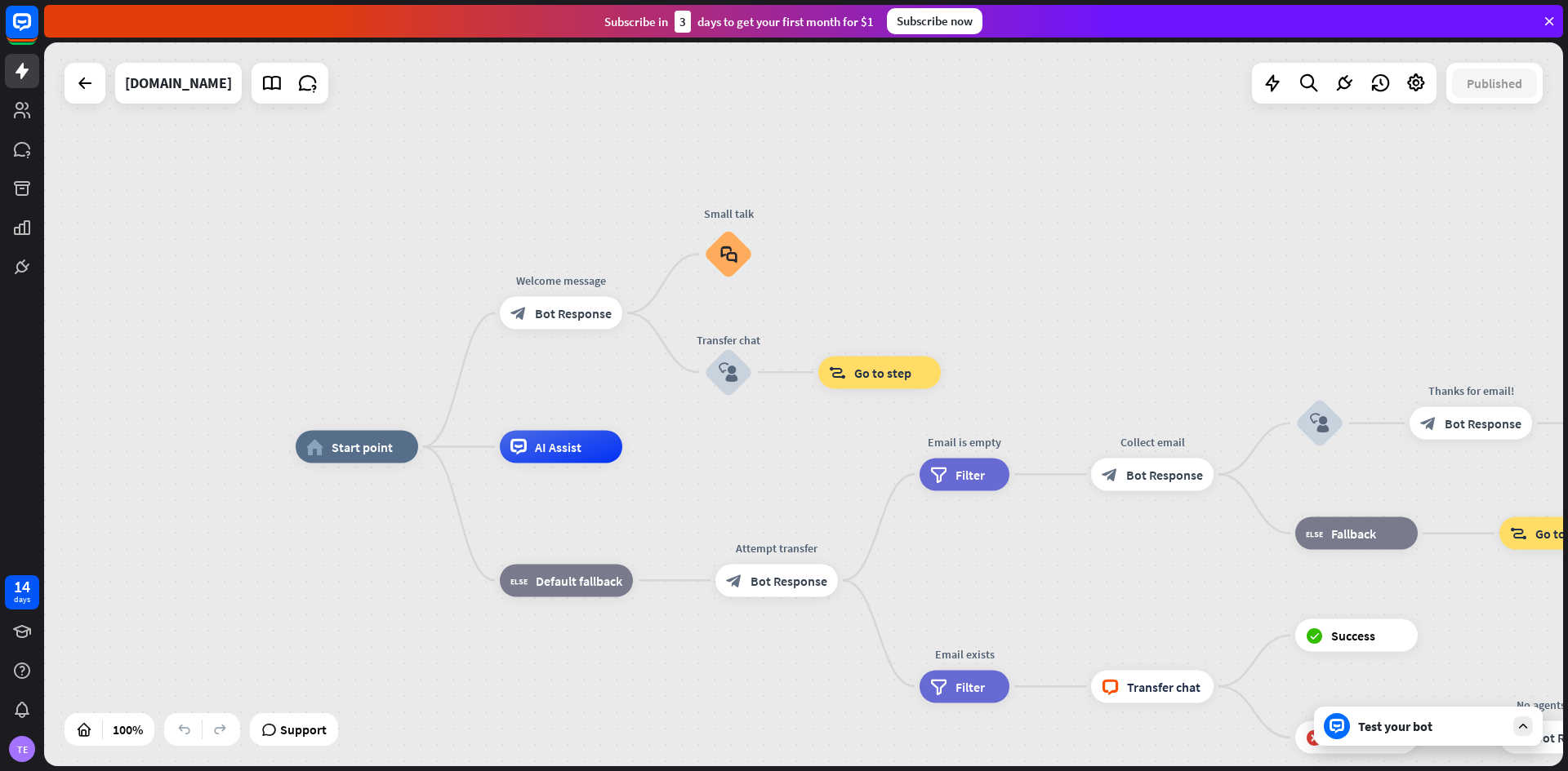
drag, startPoint x: 256, startPoint y: 303, endPoint x: 656, endPoint y: 451, distance: 426.5
click at [374, 452] on span "Start point" at bounding box center [362, 448] width 61 height 17
click at [361, 415] on span "Edit name" at bounding box center [342, 411] width 50 height 15
click at [389, 405] on icon "more_horiz" at bounding box center [391, 410] width 13 height 12
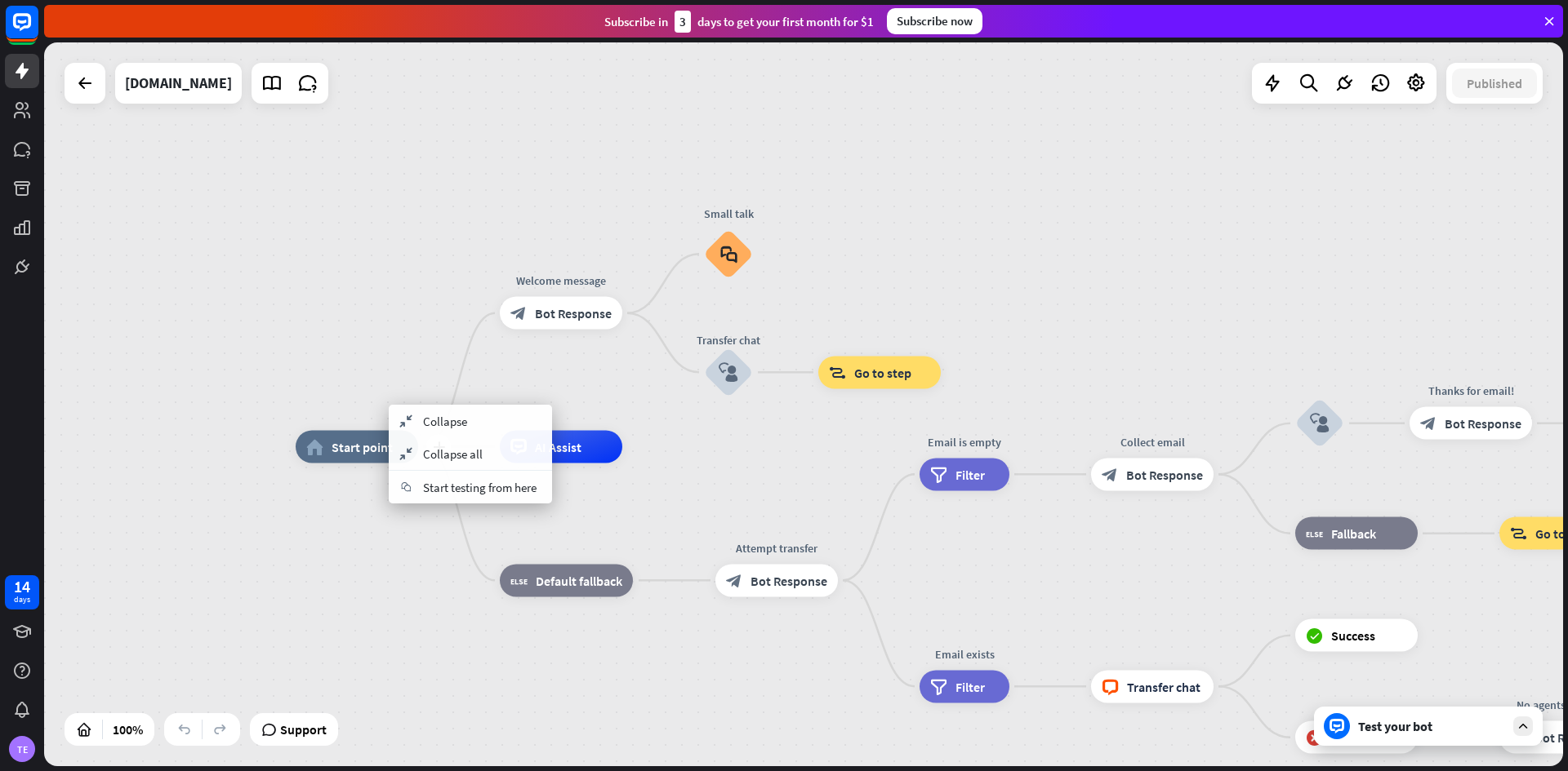
click at [362, 460] on div "home_2 Start point" at bounding box center [357, 447] width 123 height 33
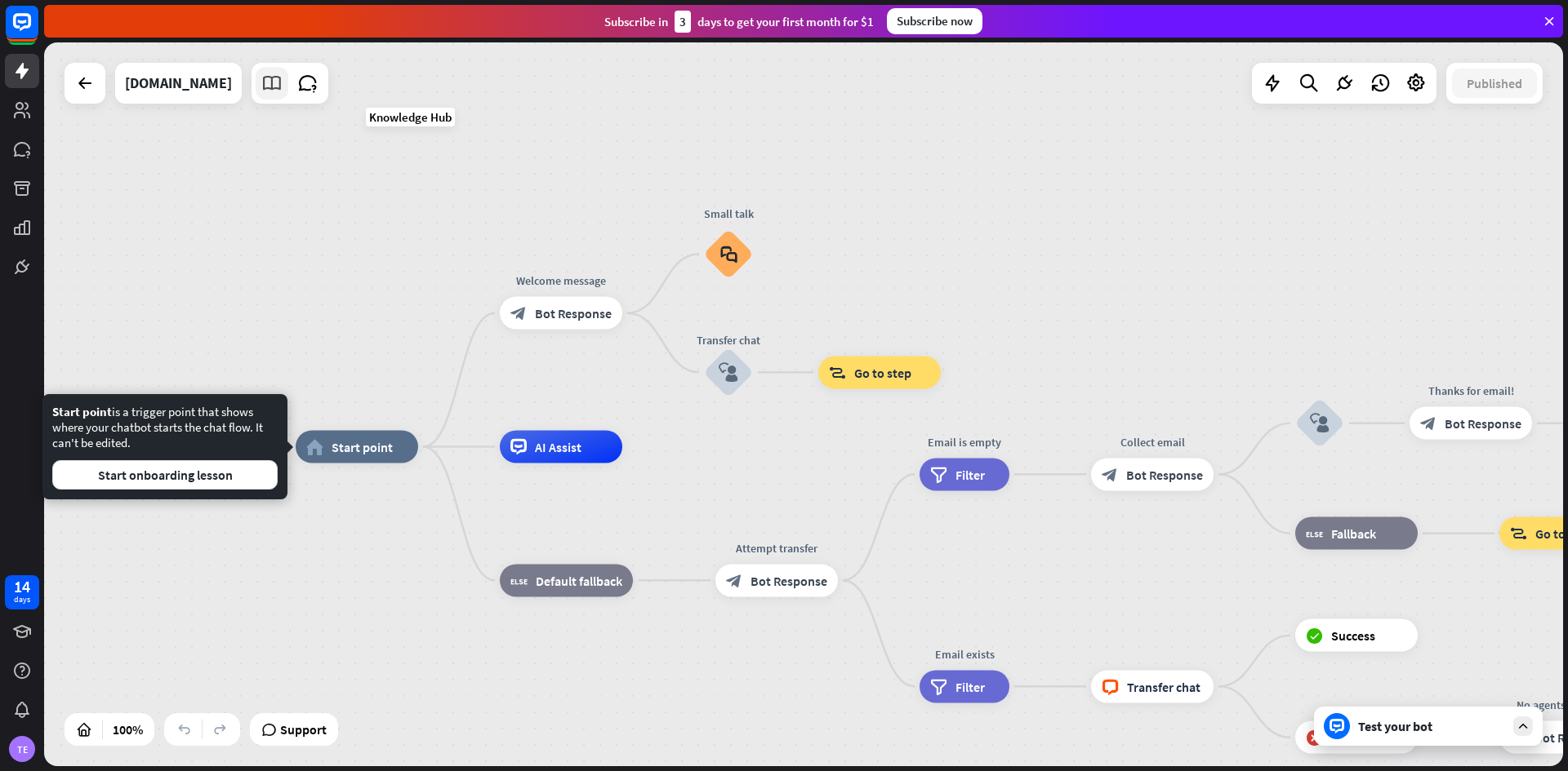
click at [283, 92] on icon at bounding box center [271, 83] width 21 height 21
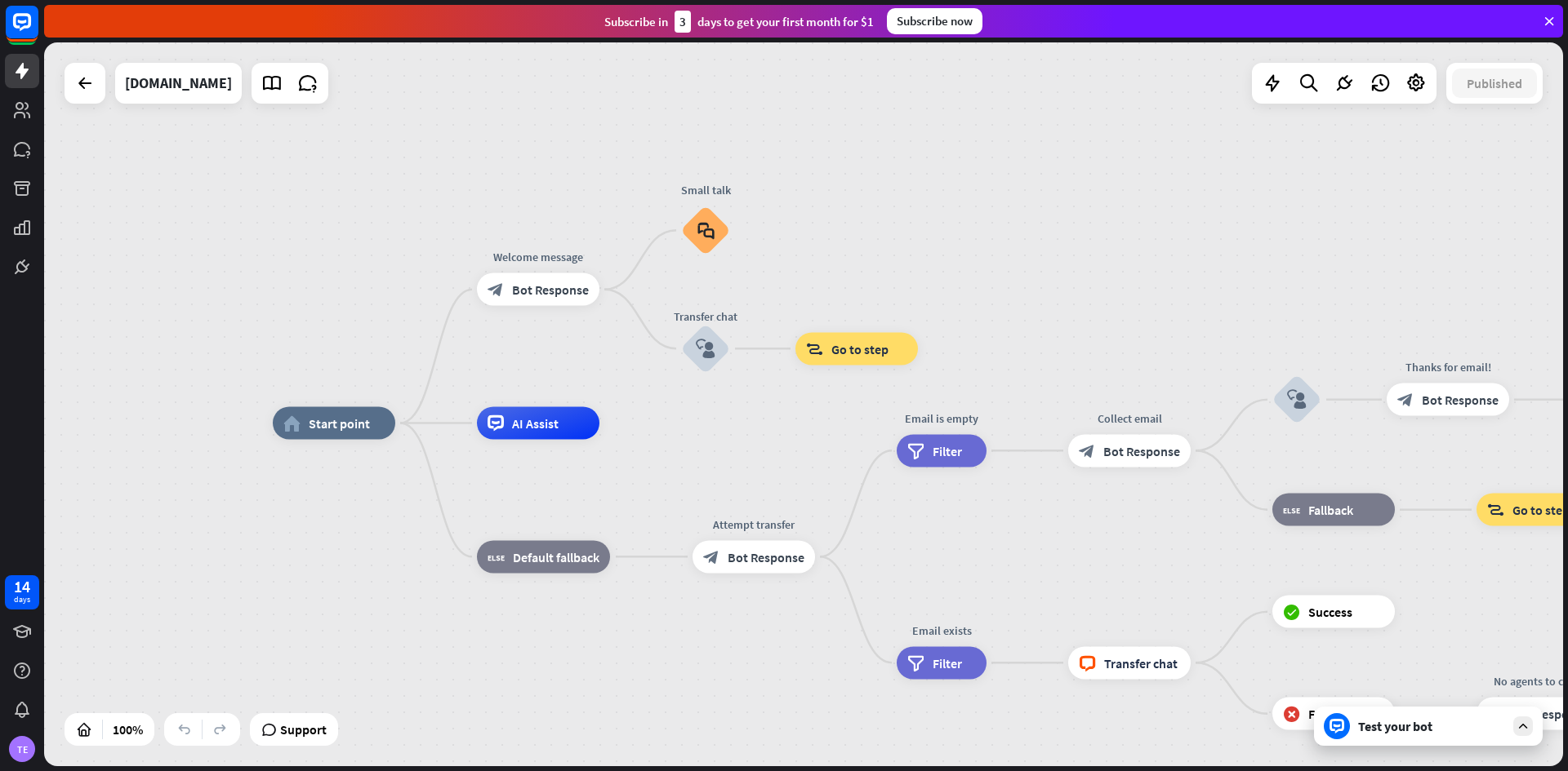
drag, startPoint x: 316, startPoint y: 363, endPoint x: 227, endPoint y: 371, distance: 89.4
click at [273, 407] on div "Edit name more_horiz home_2 Start point" at bounding box center [335, 423] width 123 height 33
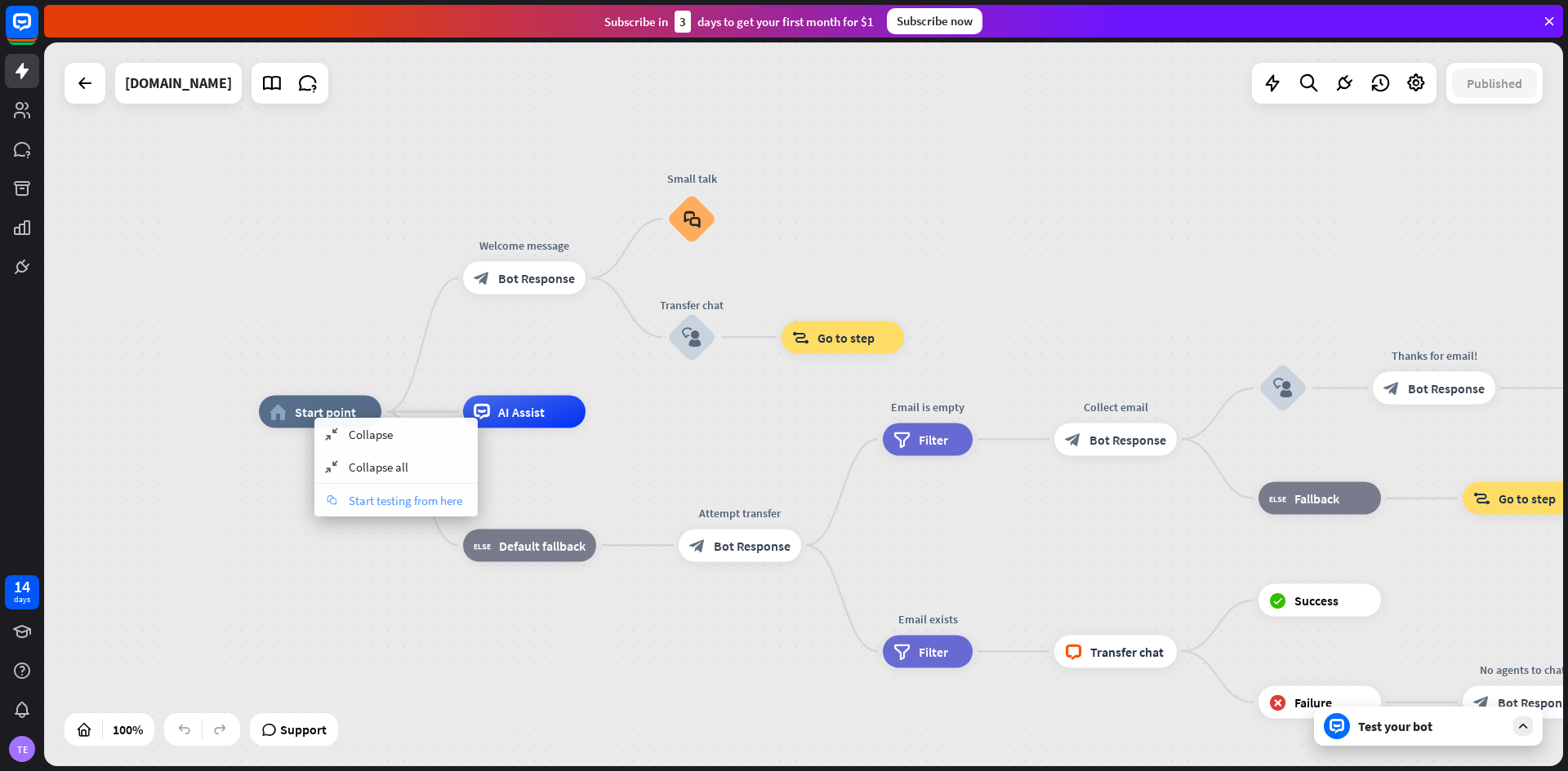
click at [384, 493] on span "Start testing from here" at bounding box center [405, 501] width 113 height 16
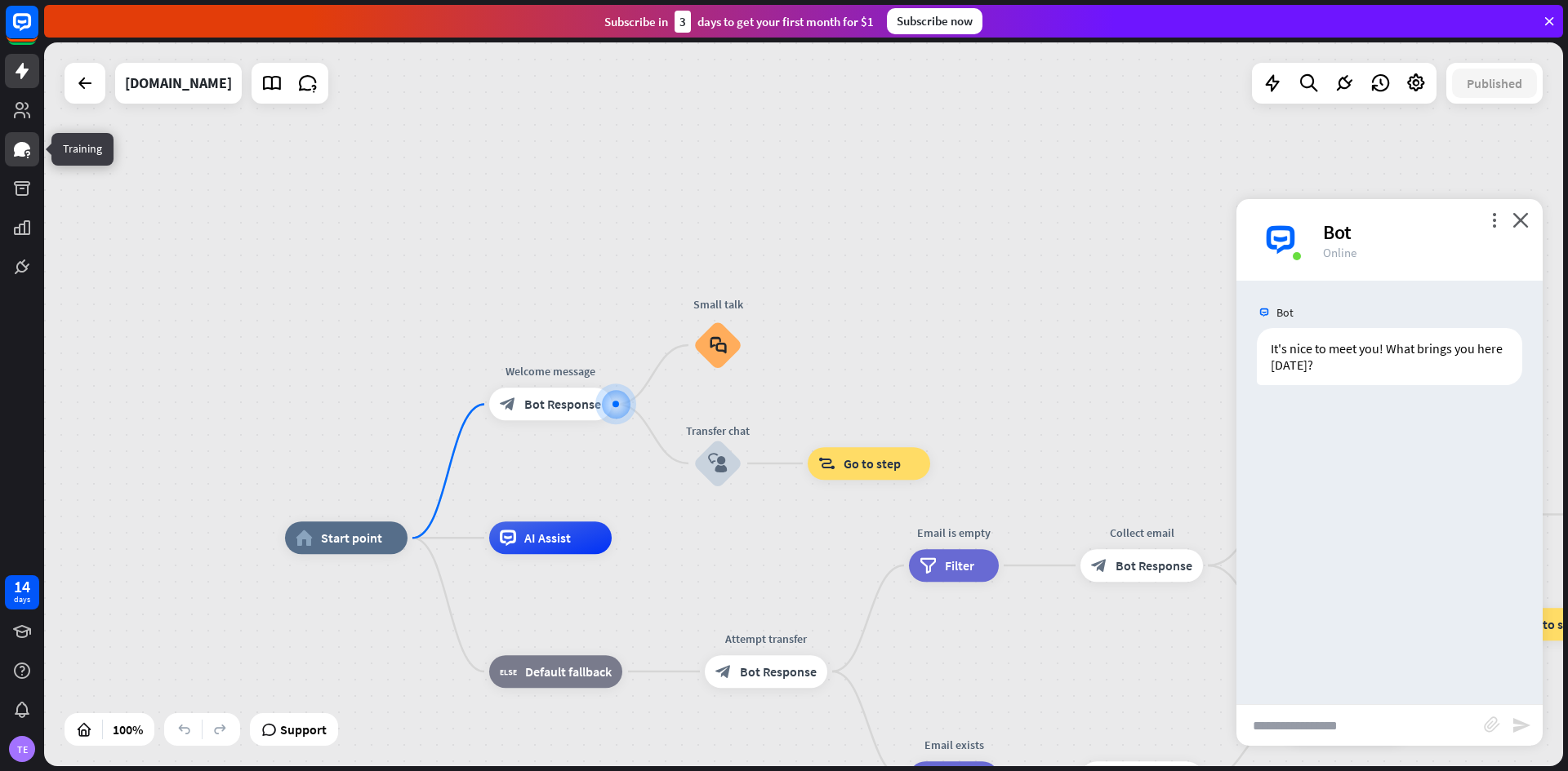
click at [14, 150] on icon at bounding box center [21, 149] width 20 height 20
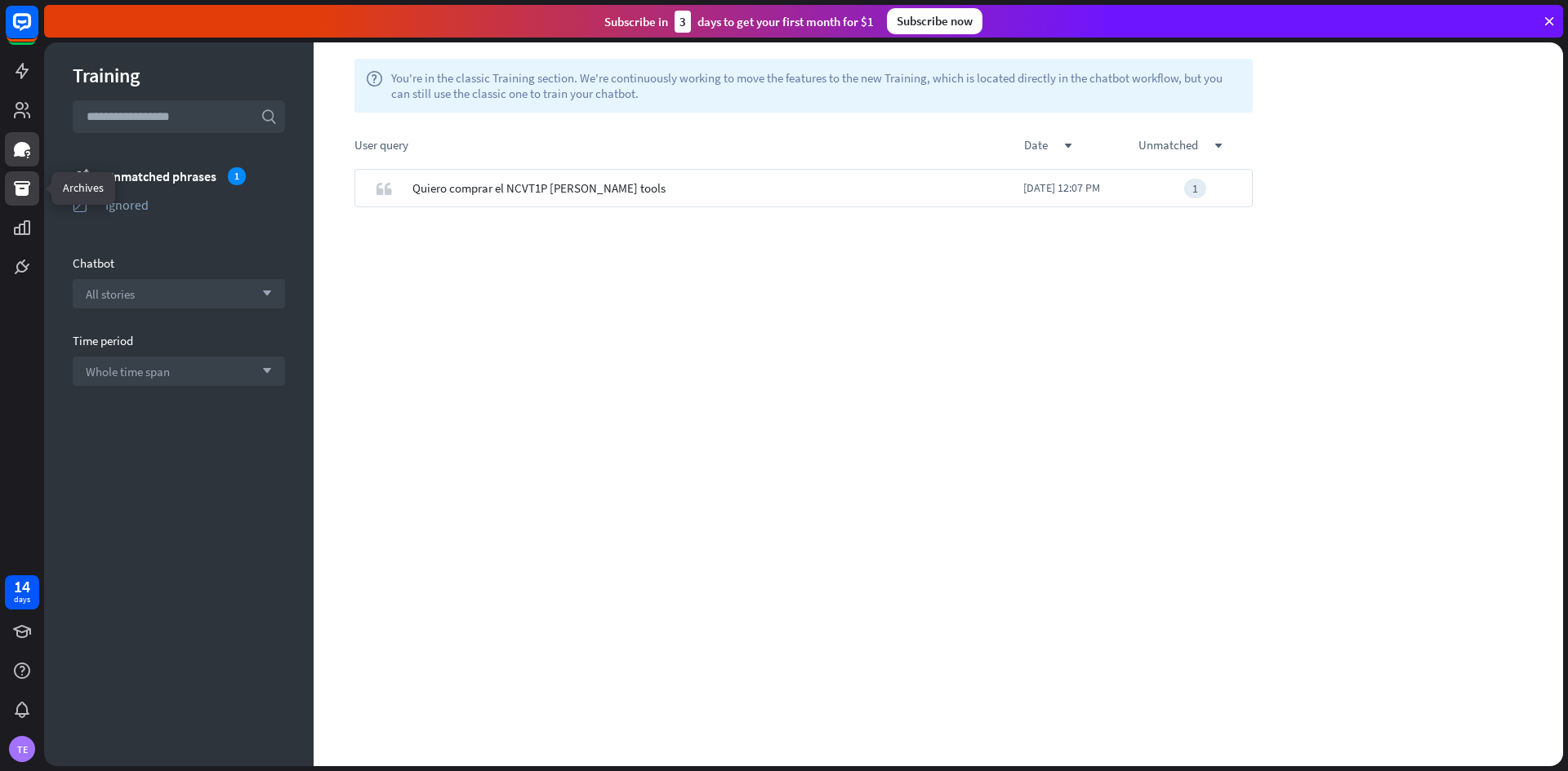
click at [10, 196] on link at bounding box center [21, 189] width 34 height 34
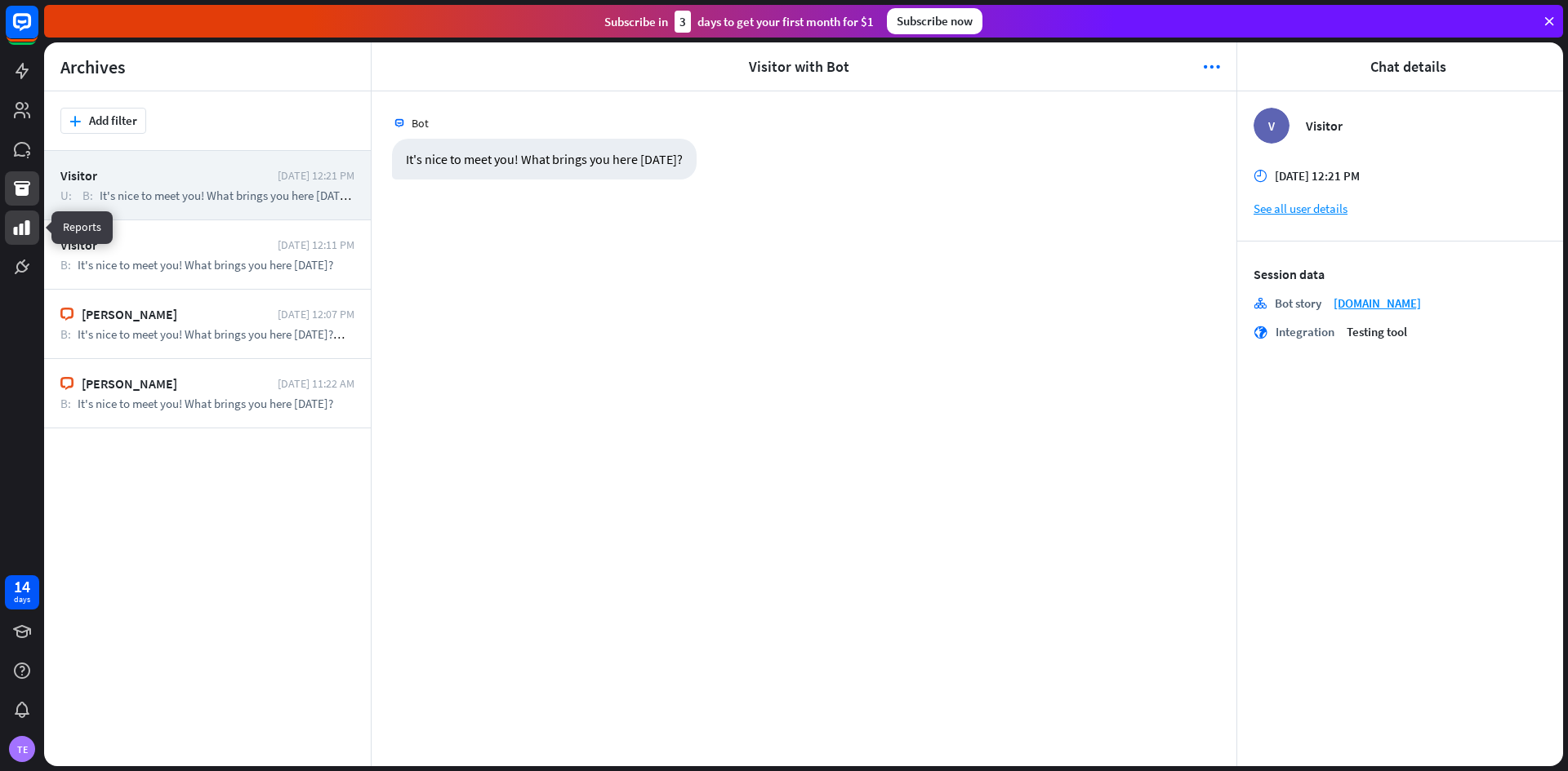
click at [22, 228] on icon at bounding box center [22, 228] width 17 height 15
